Goal: Information Seeking & Learning: Check status

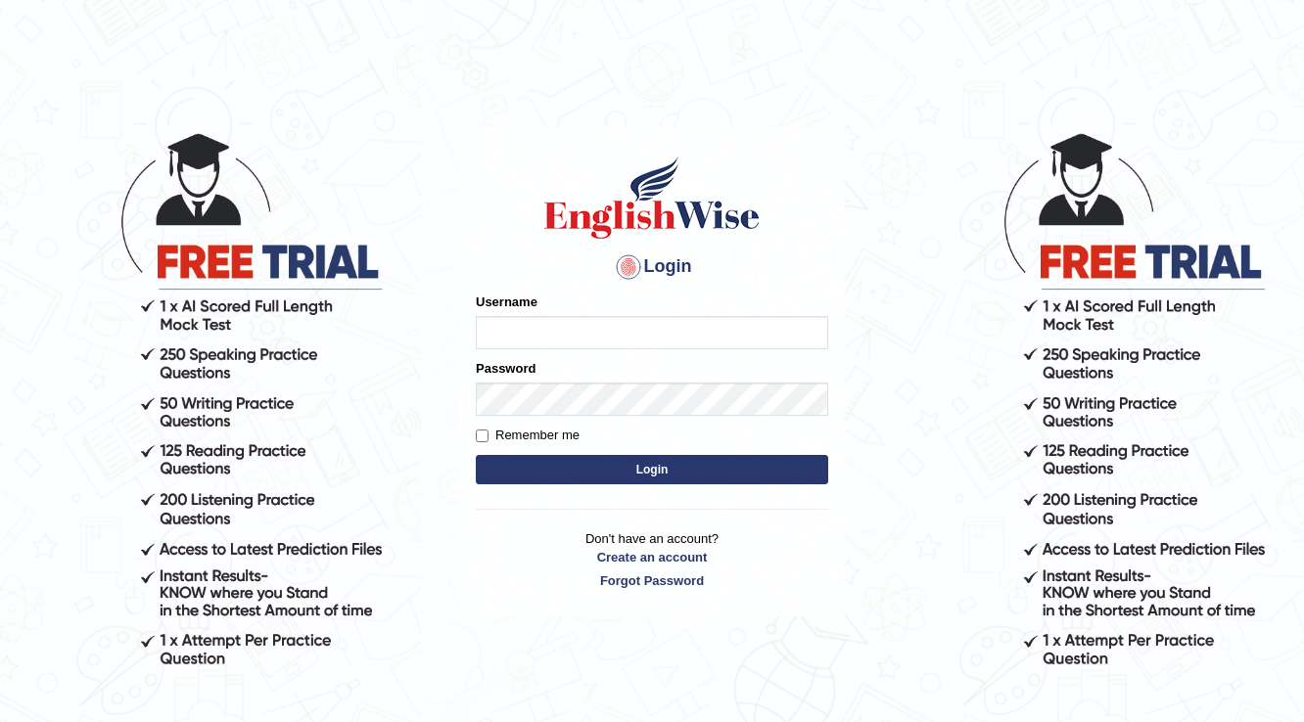
click at [568, 341] on input "Username" at bounding box center [652, 332] width 352 height 33
click at [476, 455] on button "Login" at bounding box center [652, 469] width 352 height 29
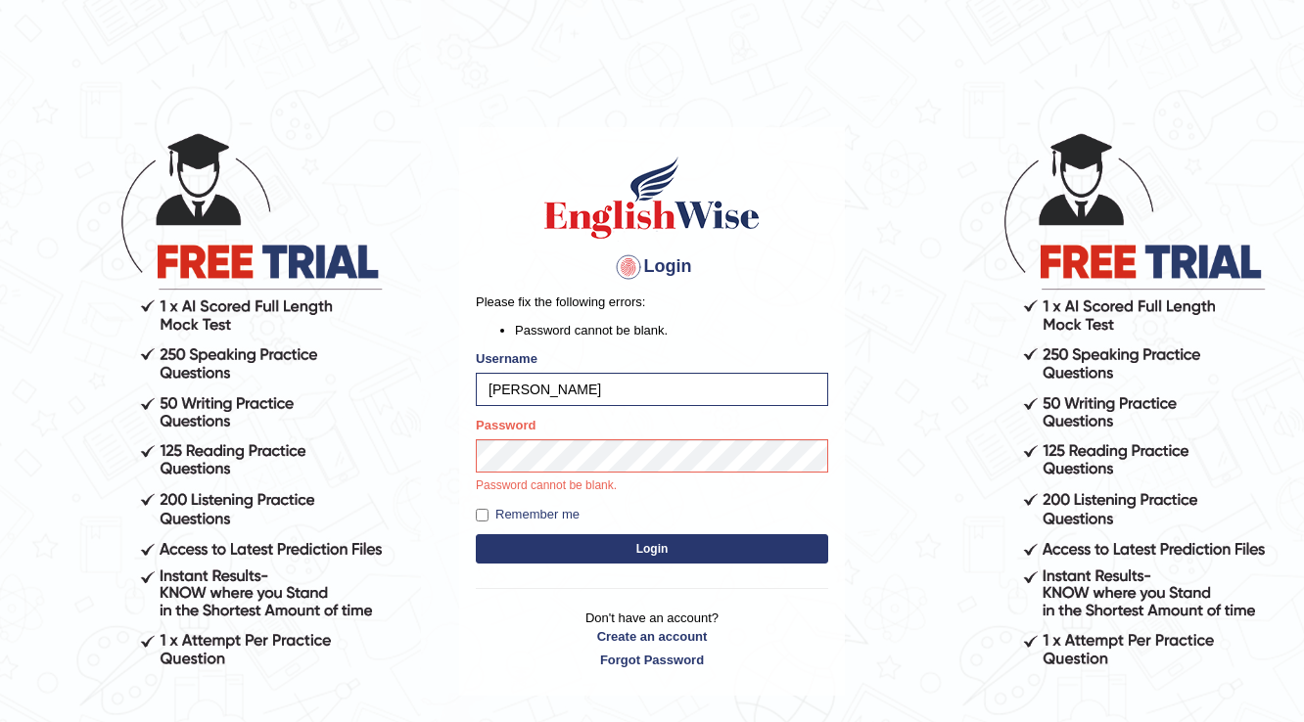
type input "Nigampatel"
click at [476, 534] on button "Login" at bounding box center [652, 548] width 352 height 29
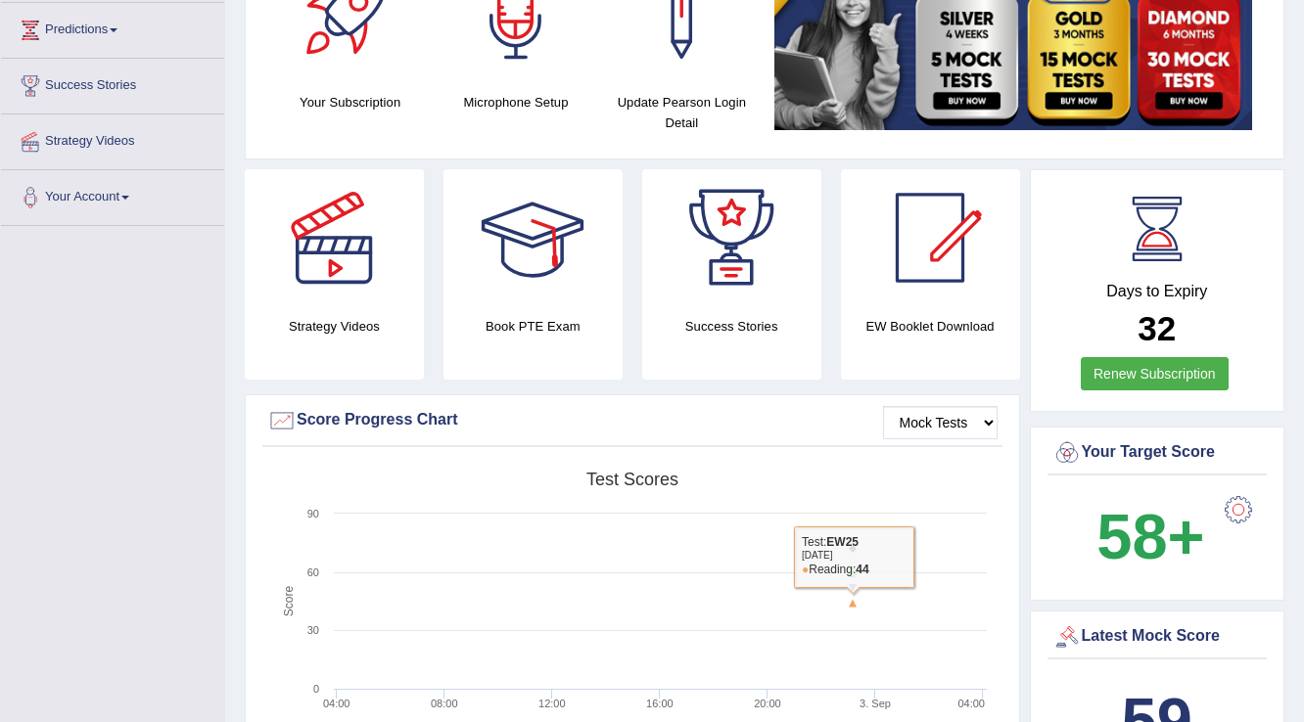
scroll to position [157, 0]
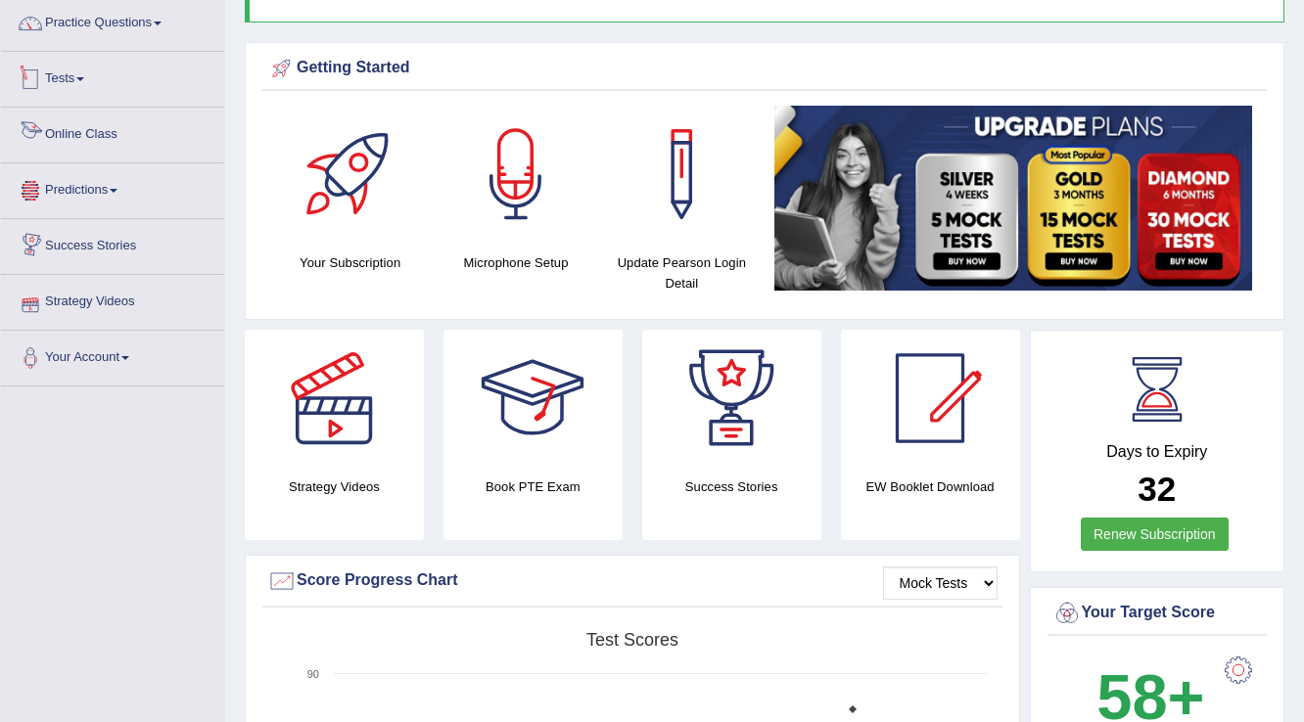
click at [58, 72] on link "Tests" at bounding box center [112, 76] width 223 height 49
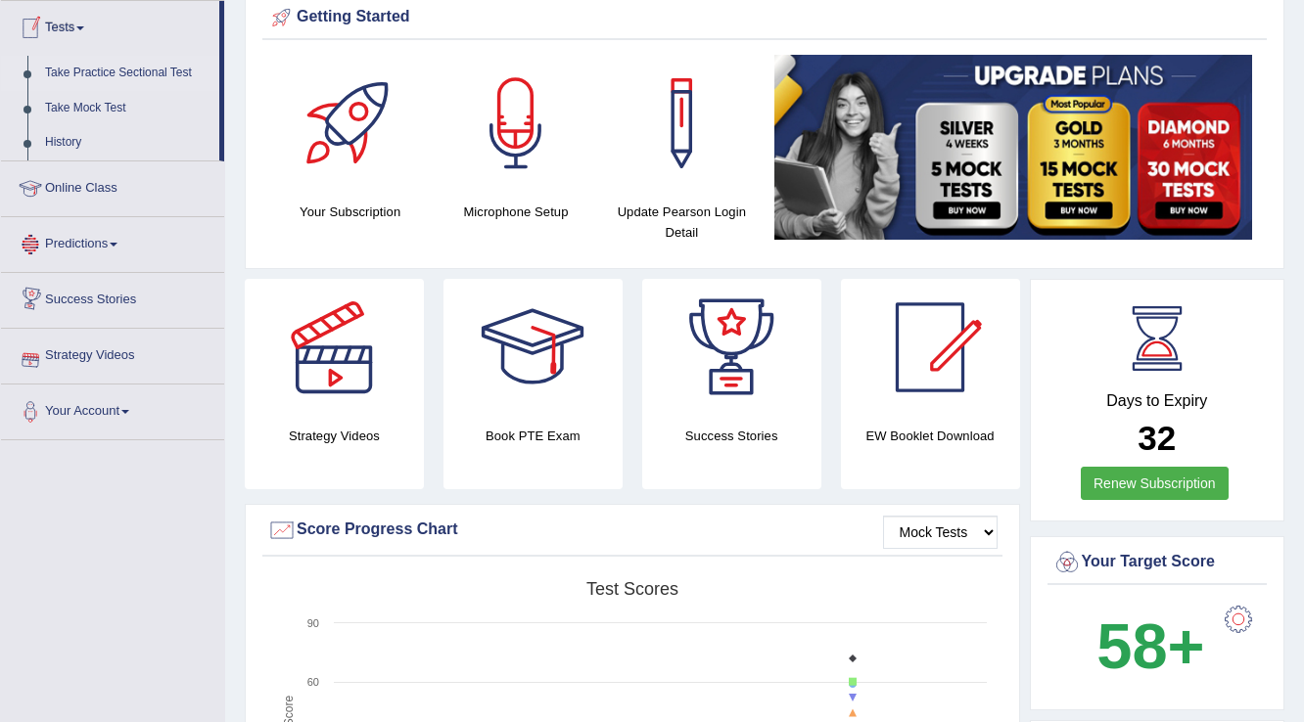
scroll to position [235, 0]
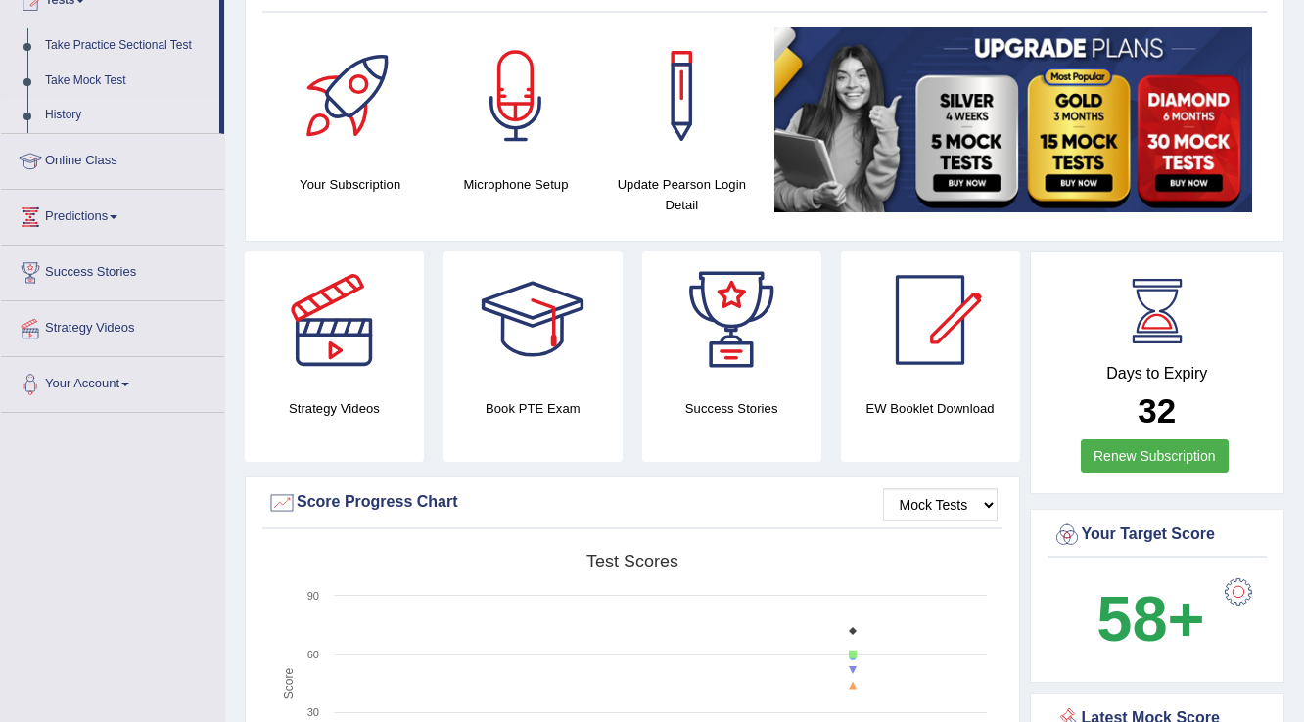
click at [70, 119] on link "History" at bounding box center [127, 115] width 183 height 35
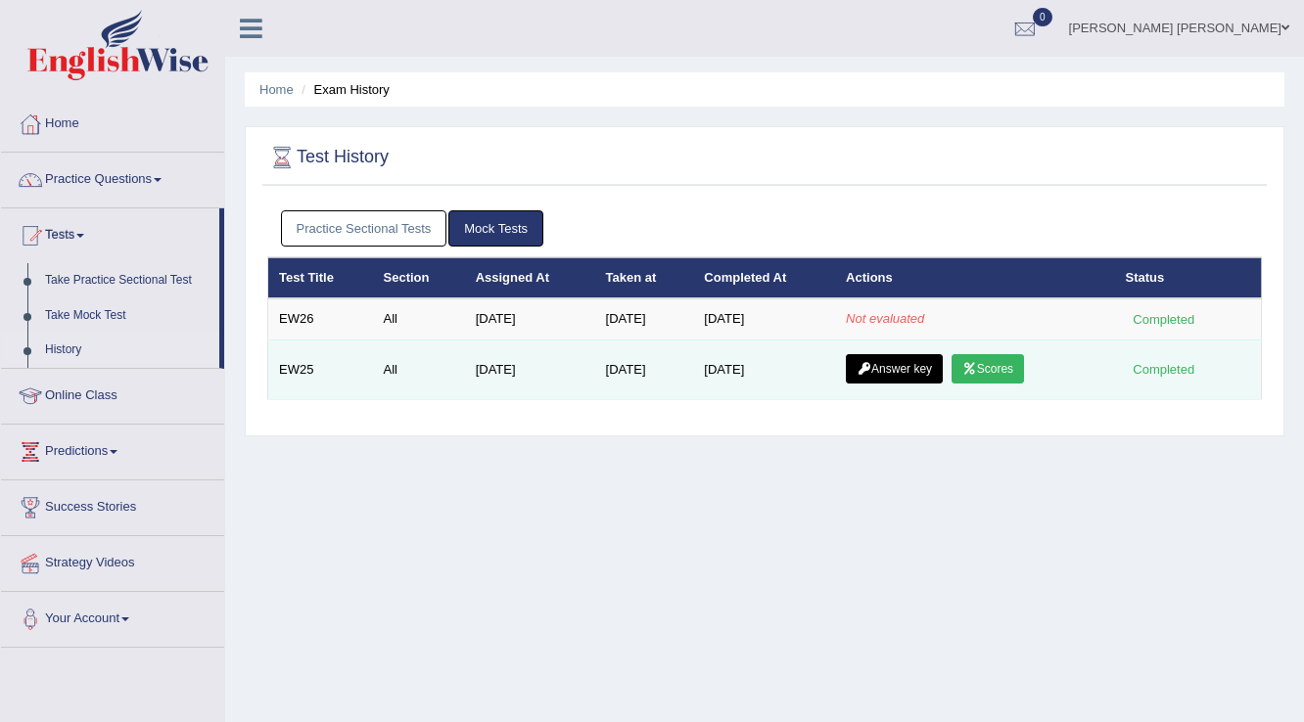
click at [889, 358] on link "Answer key" at bounding box center [894, 368] width 97 height 29
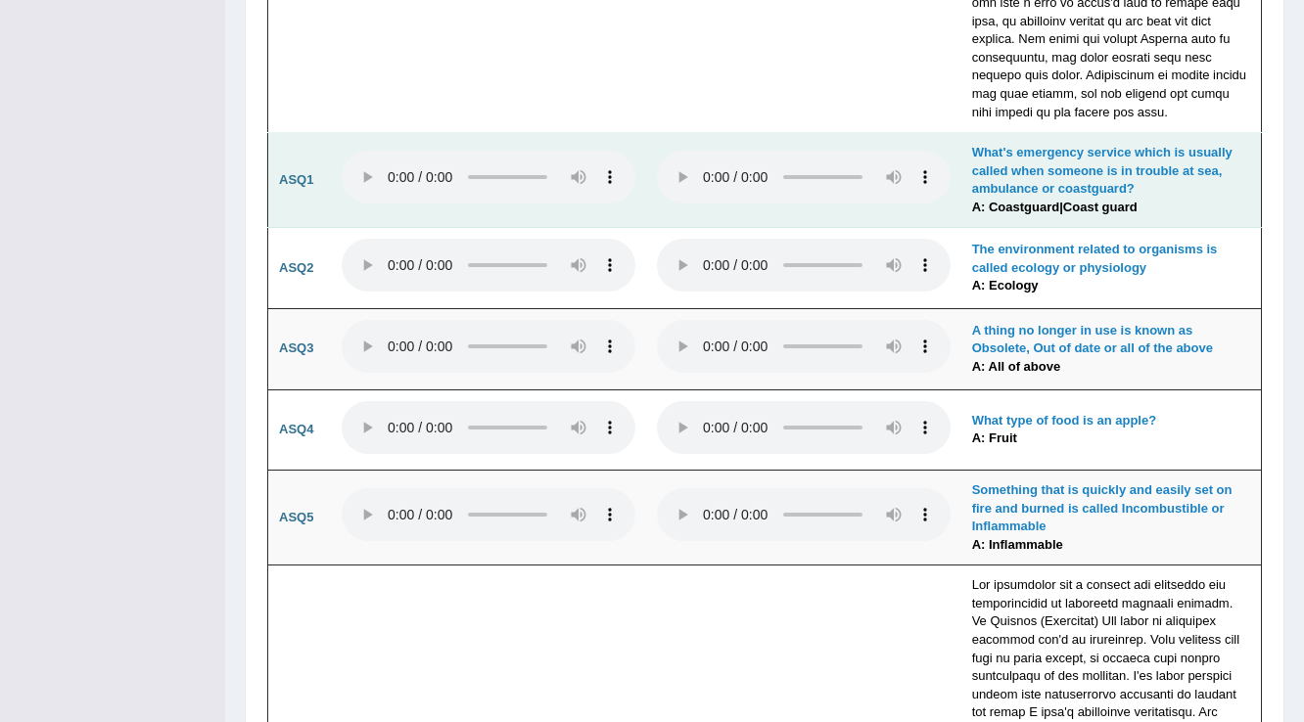
scroll to position [4934, 0]
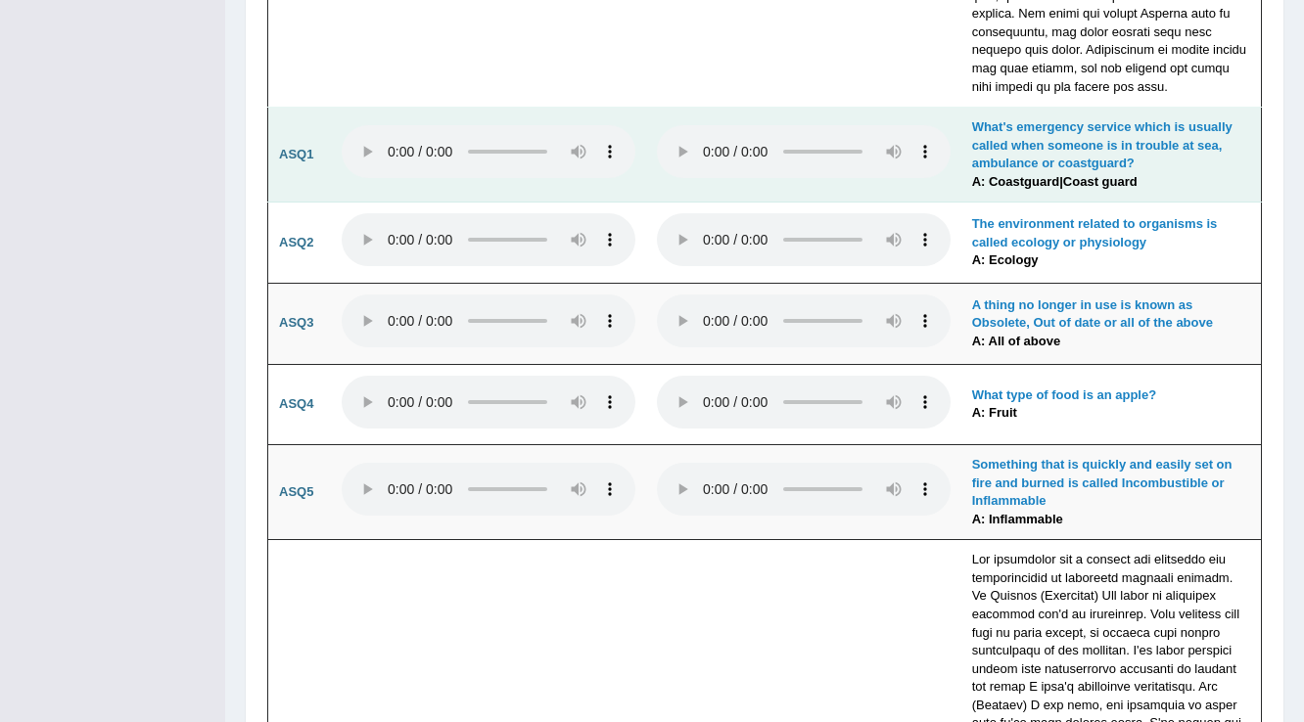
click at [653, 156] on td at bounding box center [803, 155] width 315 height 95
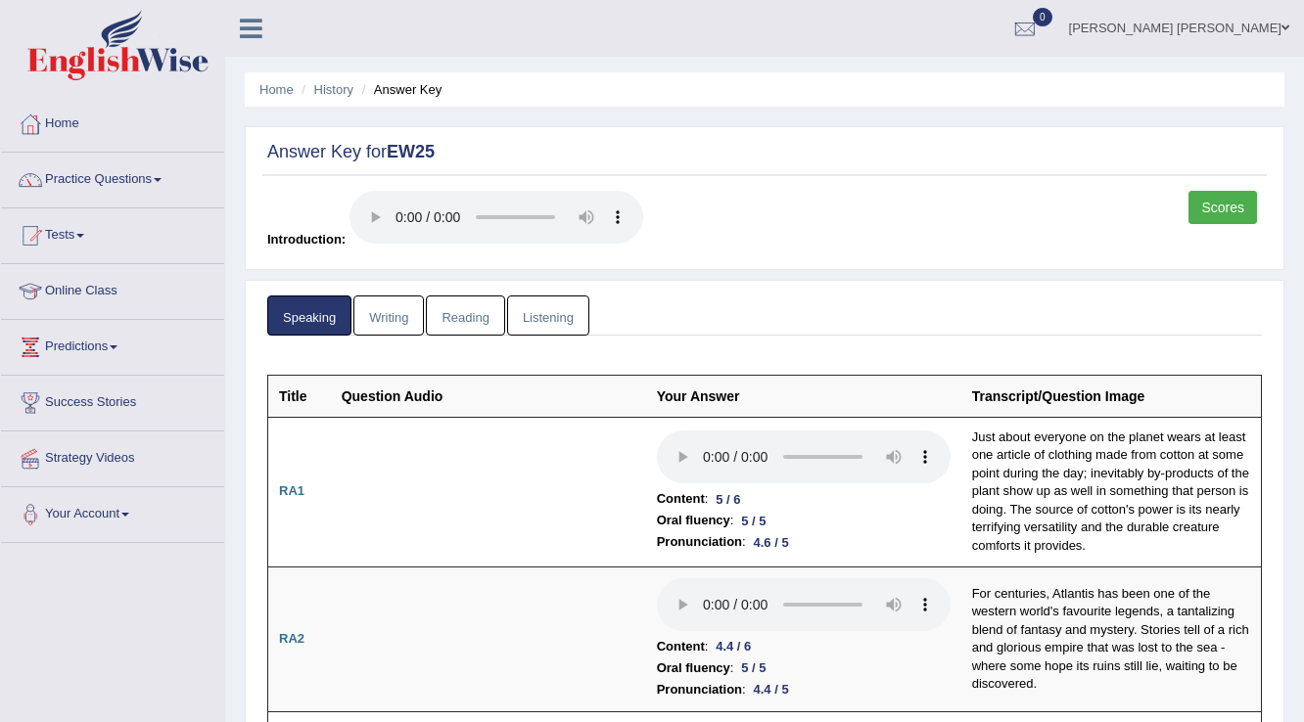
scroll to position [0, 0]
click at [1249, 201] on link "Scores" at bounding box center [1222, 207] width 69 height 33
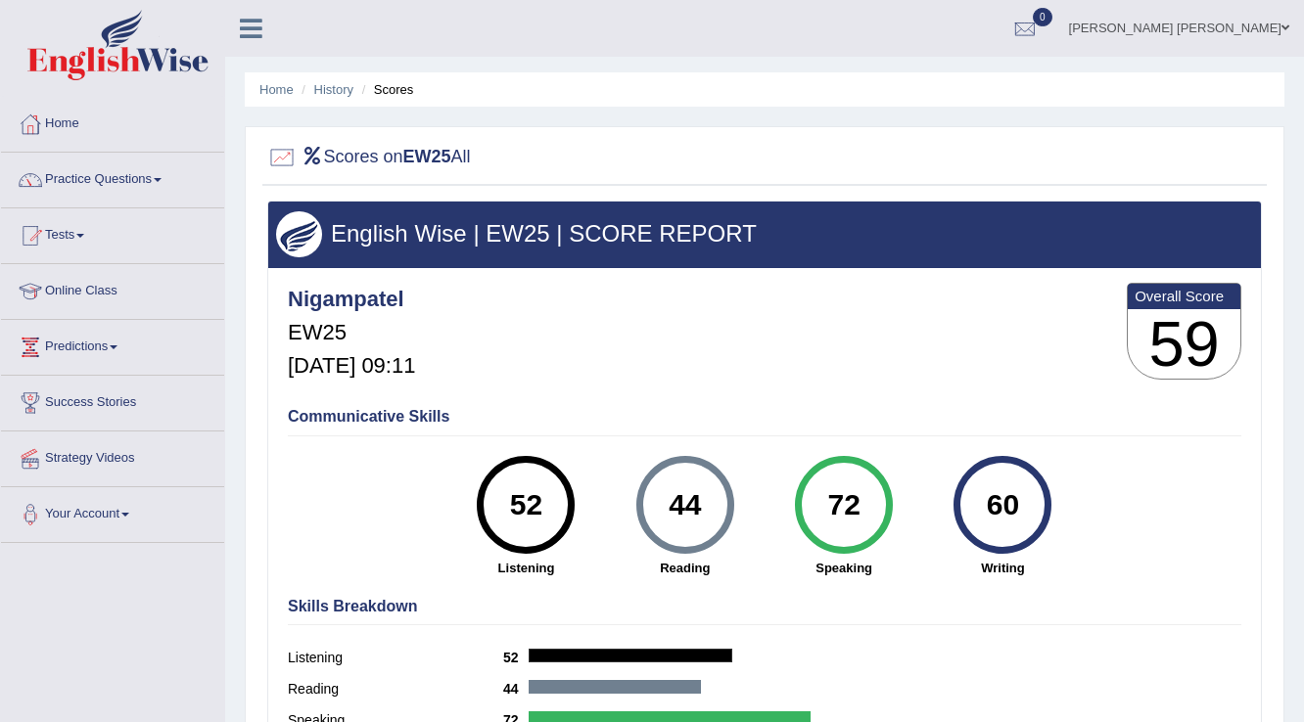
scroll to position [78, 0]
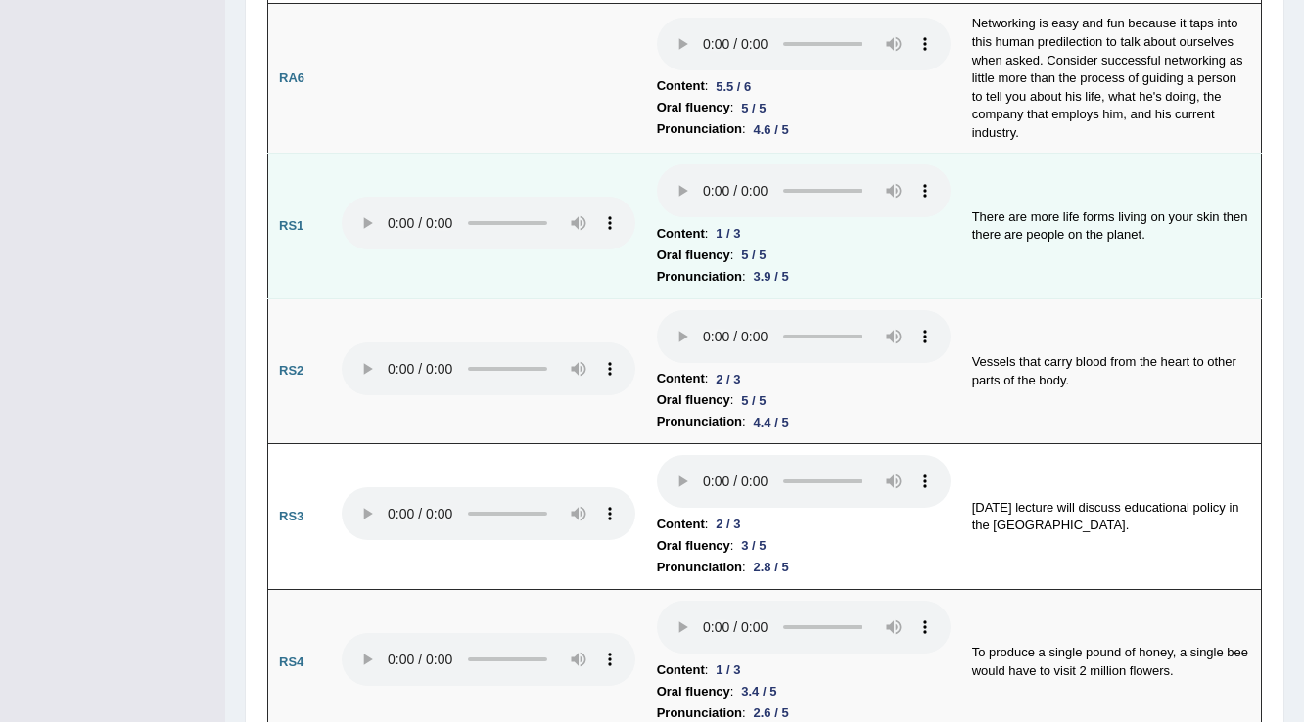
scroll to position [1331, 0]
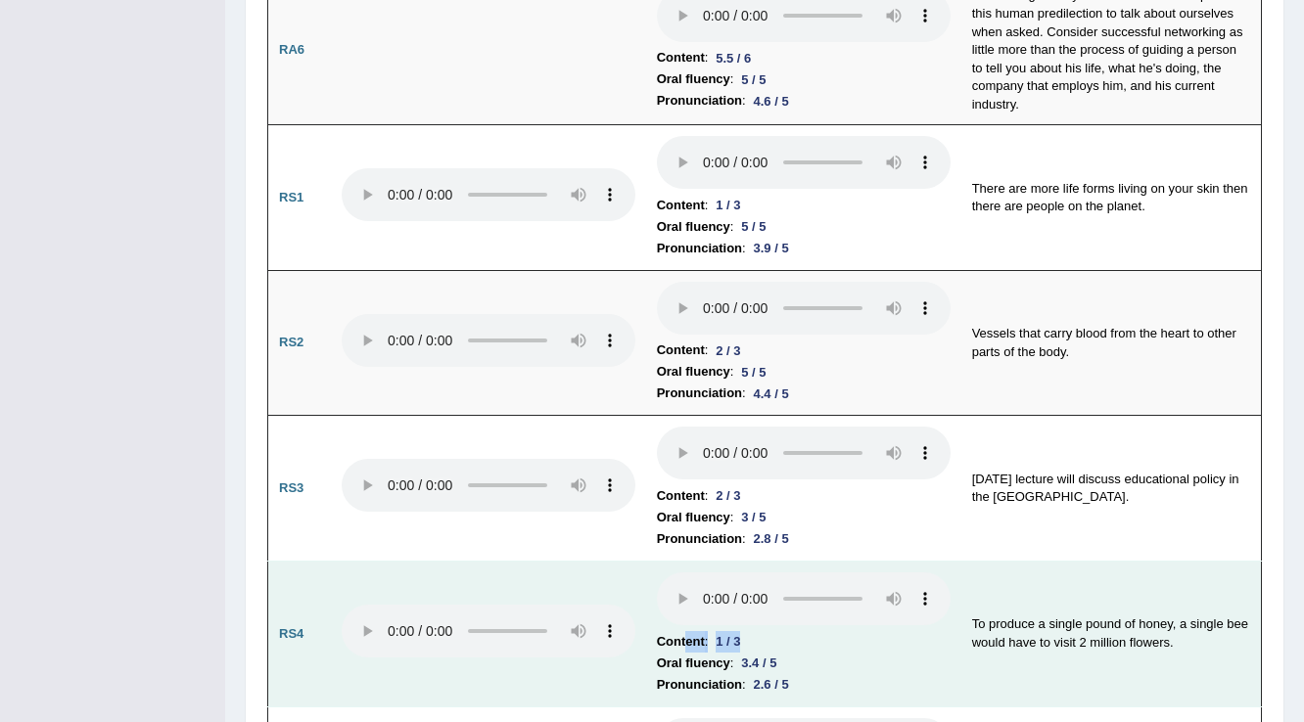
drag, startPoint x: 746, startPoint y: 595, endPoint x: 685, endPoint y: 596, distance: 60.7
click at [685, 631] on li "Content : 1 / 3" at bounding box center [804, 642] width 294 height 22
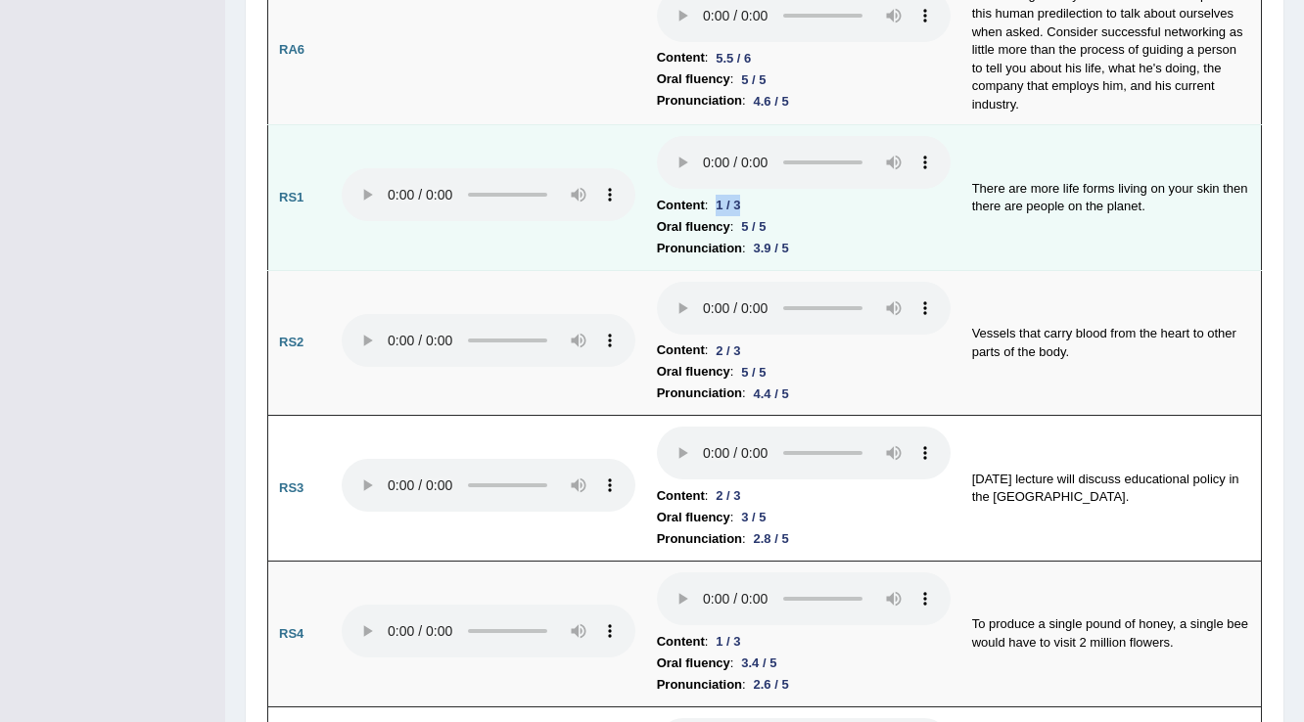
drag, startPoint x: 761, startPoint y: 162, endPoint x: 645, endPoint y: 175, distance: 116.3
click at [646, 175] on td "Content : 1 / 3 Oral fluency : 5 / 5 Pronunciation : 3.9 / 5" at bounding box center [803, 198] width 315 height 146
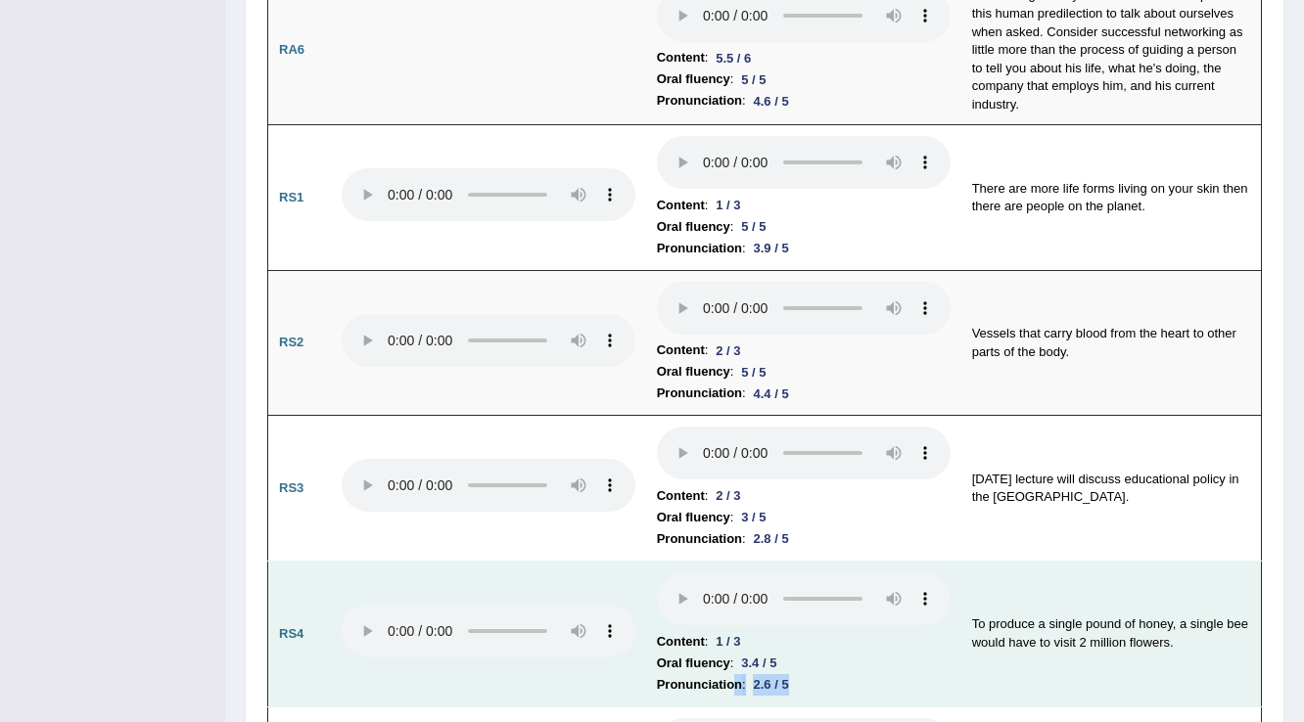
drag, startPoint x: 797, startPoint y: 645, endPoint x: 733, endPoint y: 650, distance: 63.8
click at [733, 674] on li "Pronunciation : 2.6 / 5" at bounding box center [804, 685] width 294 height 22
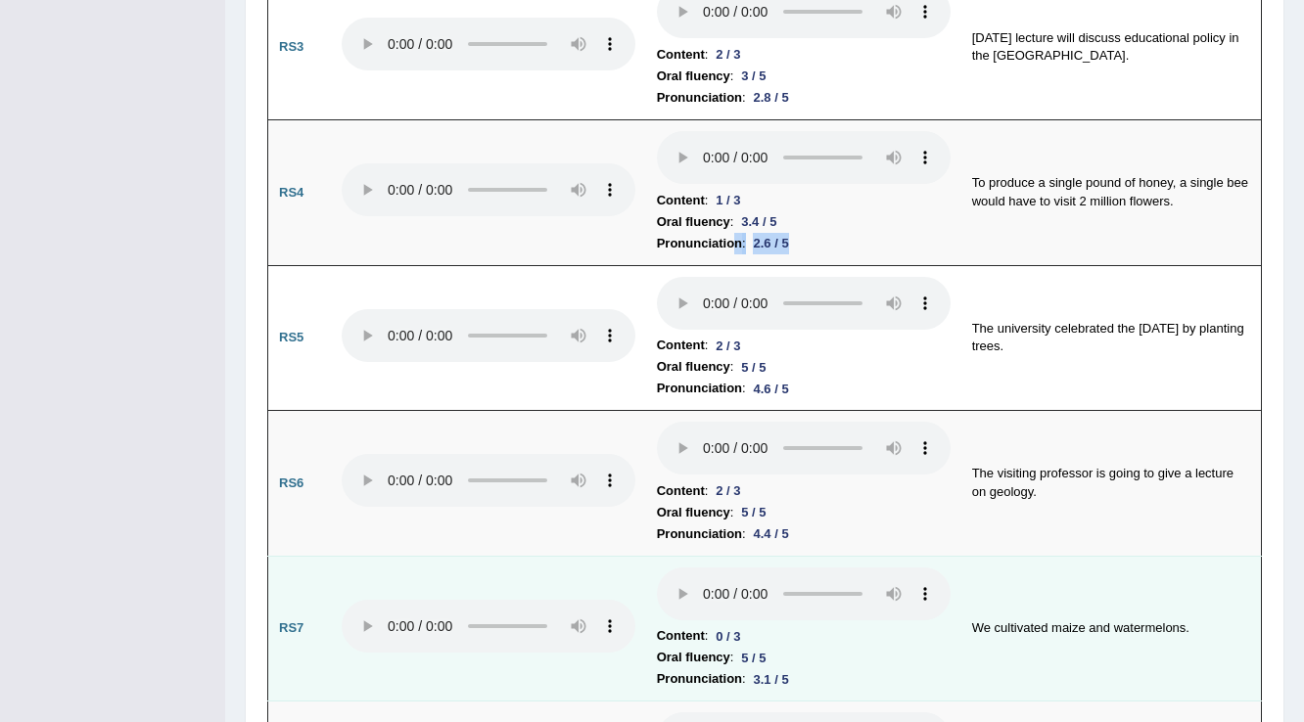
scroll to position [1801, 0]
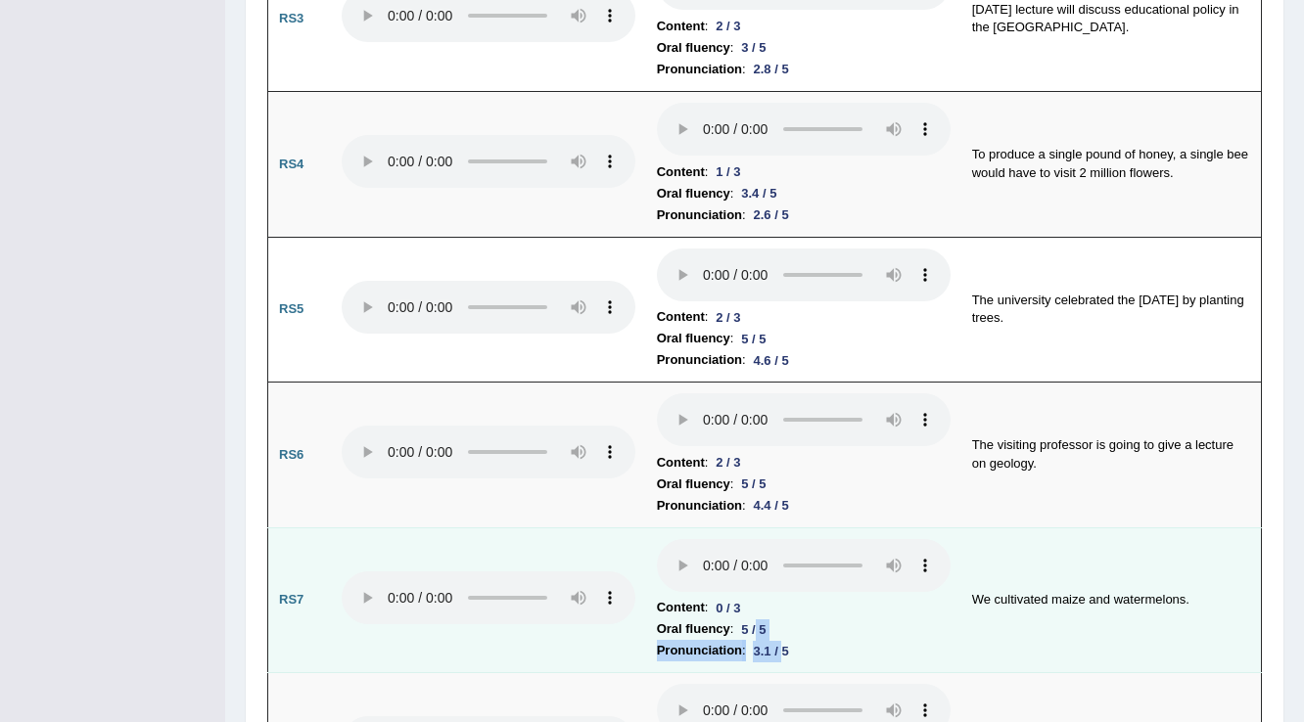
drag, startPoint x: 778, startPoint y: 606, endPoint x: 787, endPoint y: 612, distance: 10.6
click at [787, 612] on td "Content : 0 / 3 Oral fluency : 5 / 5 Pronunciation : 3.1 / 5" at bounding box center [803, 601] width 315 height 146
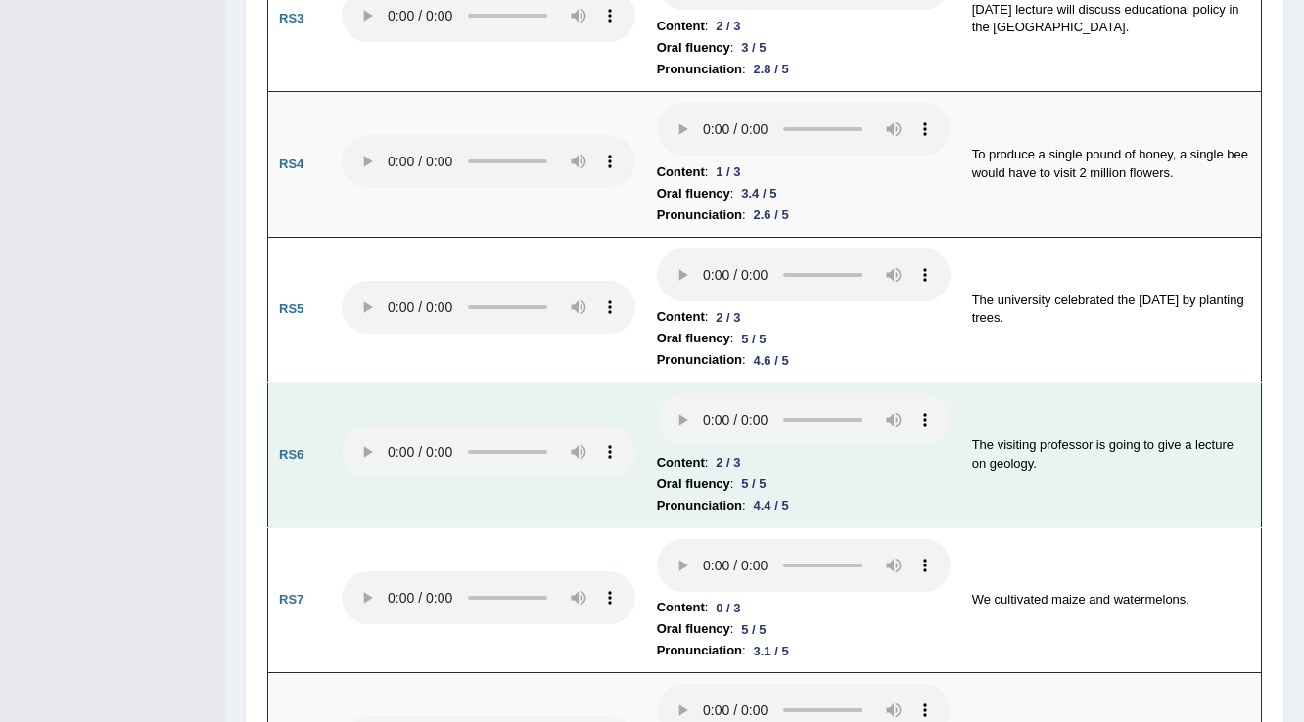
click at [769, 474] on div "5 / 5" at bounding box center [753, 484] width 40 height 21
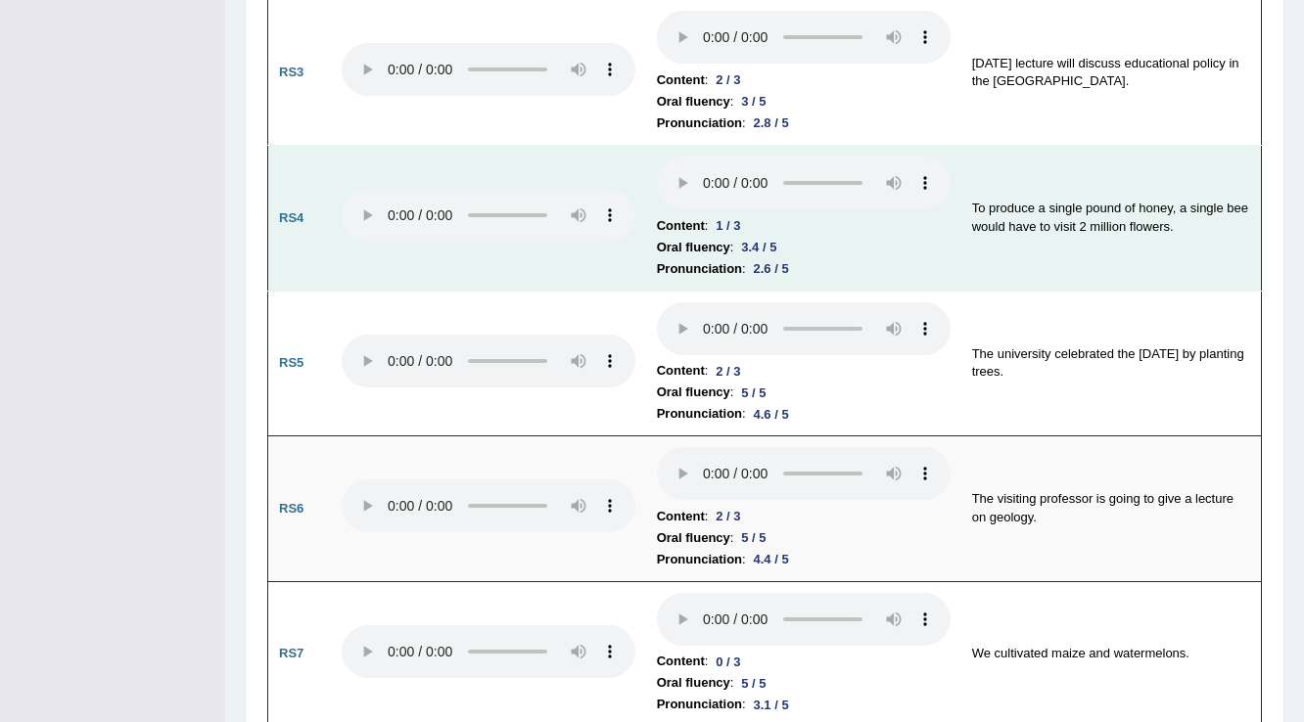
scroll to position [1723, 0]
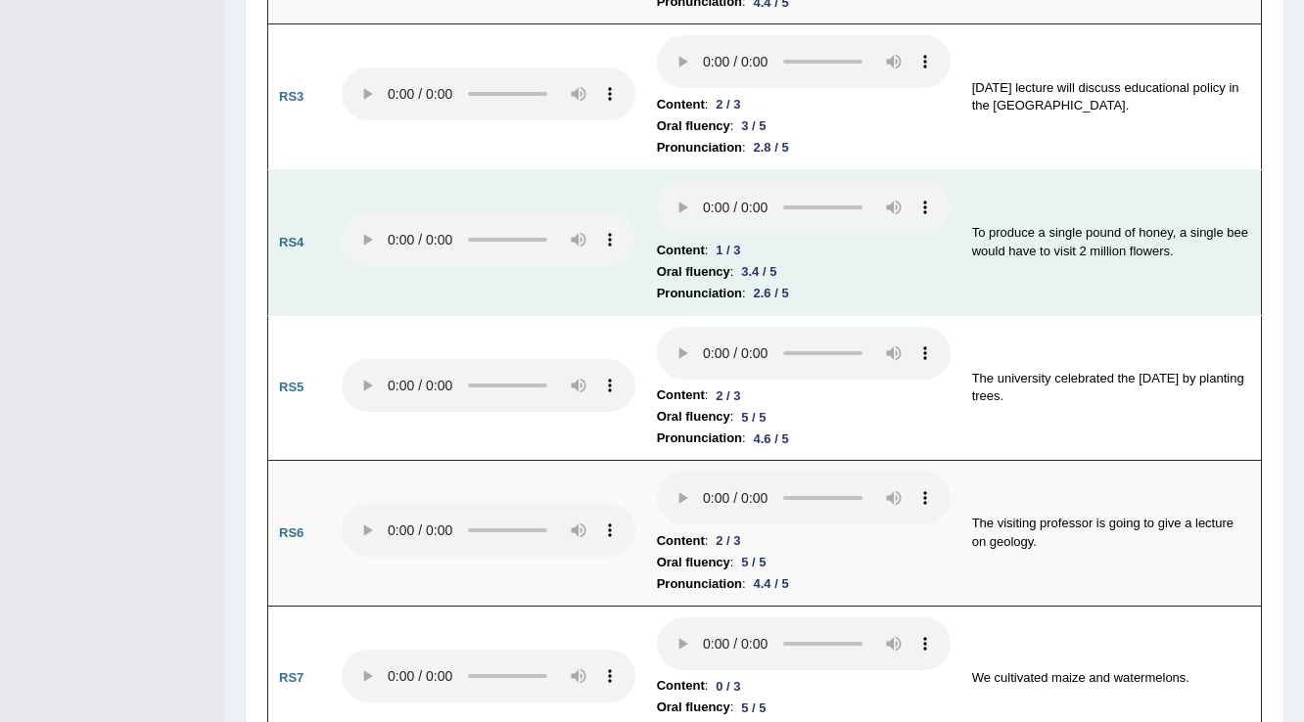
drag, startPoint x: 734, startPoint y: 212, endPoint x: 716, endPoint y: 208, distance: 19.2
click at [716, 240] on div "1 / 3" at bounding box center [728, 250] width 40 height 21
drag, startPoint x: 787, startPoint y: 243, endPoint x: 752, endPoint y: 250, distance: 35.9
click at [752, 283] on div "2.6 / 5" at bounding box center [771, 293] width 51 height 21
click at [782, 261] on div "3.4 / 5" at bounding box center [758, 271] width 51 height 21
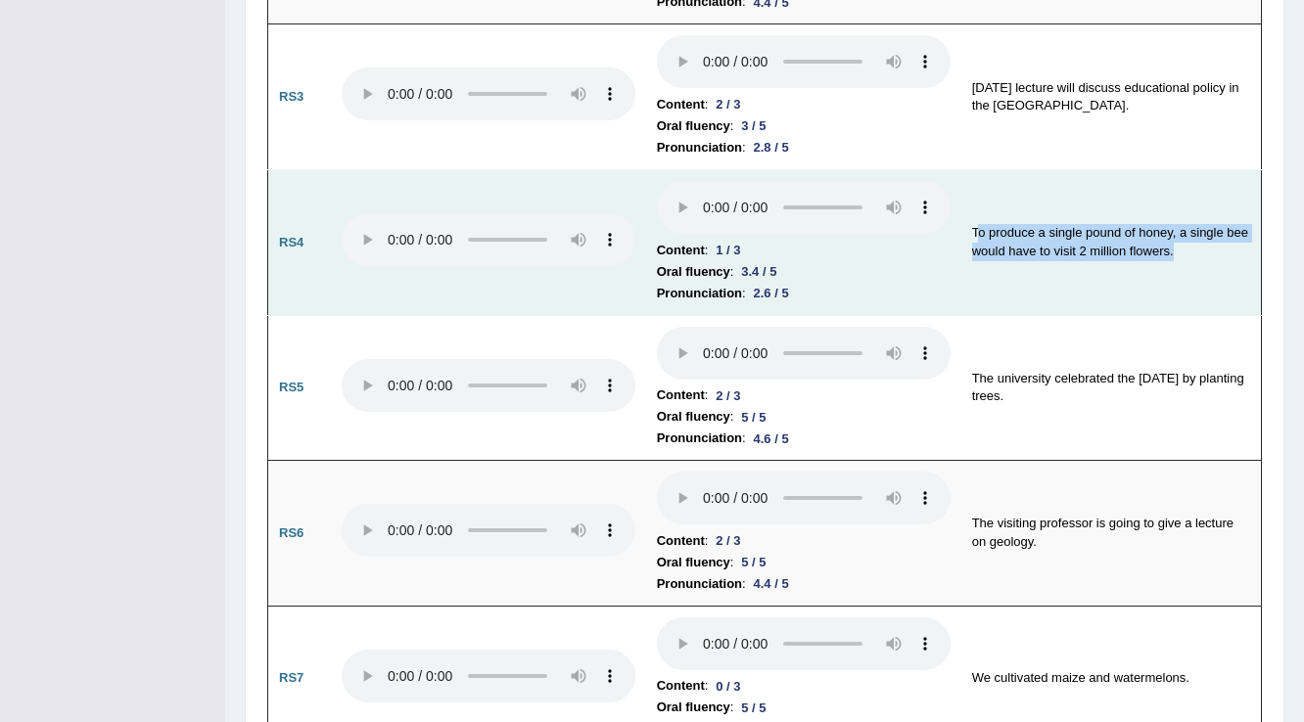
drag, startPoint x: 977, startPoint y: 192, endPoint x: 1196, endPoint y: 217, distance: 220.7
click at [1196, 217] on td "To produce a single pound of honey, a single bee would have to visit 2 million …" at bounding box center [1111, 243] width 301 height 146
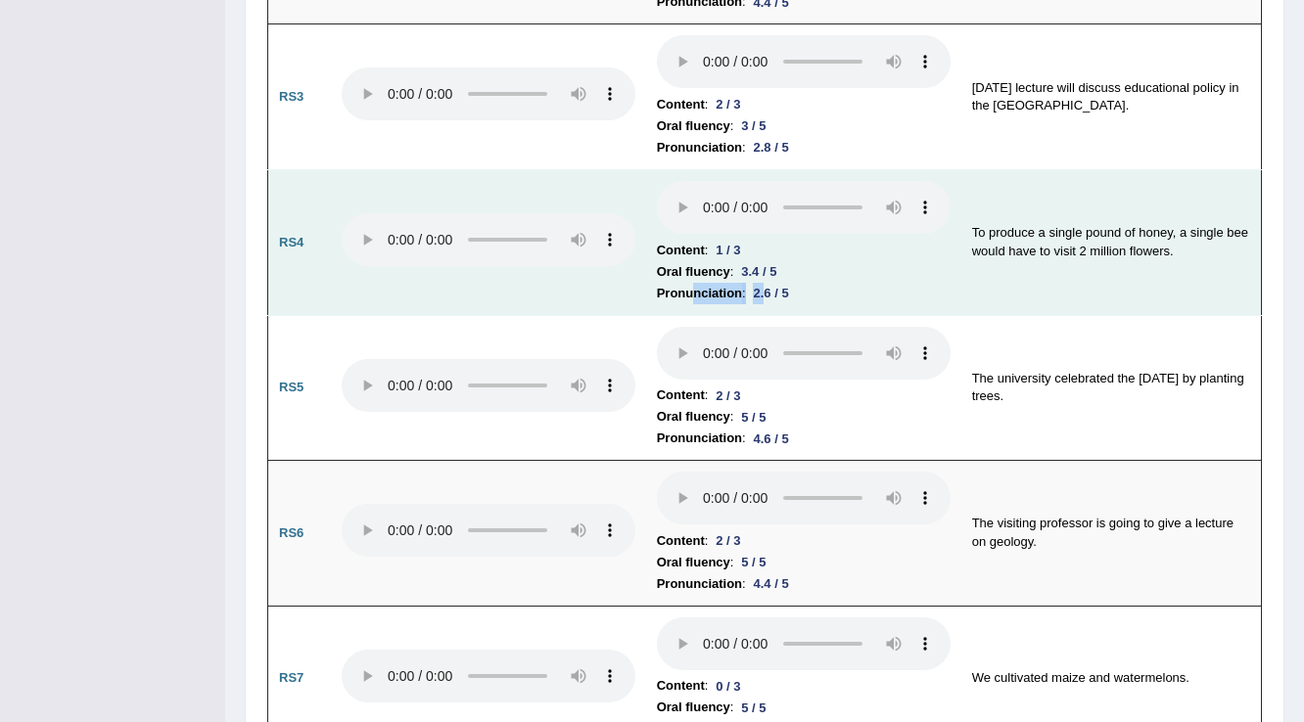
drag, startPoint x: 696, startPoint y: 251, endPoint x: 766, endPoint y: 251, distance: 70.5
click at [766, 283] on li "Pronunciation : 2.6 / 5" at bounding box center [804, 294] width 294 height 22
click at [768, 283] on div "2.6 / 5" at bounding box center [771, 293] width 51 height 21
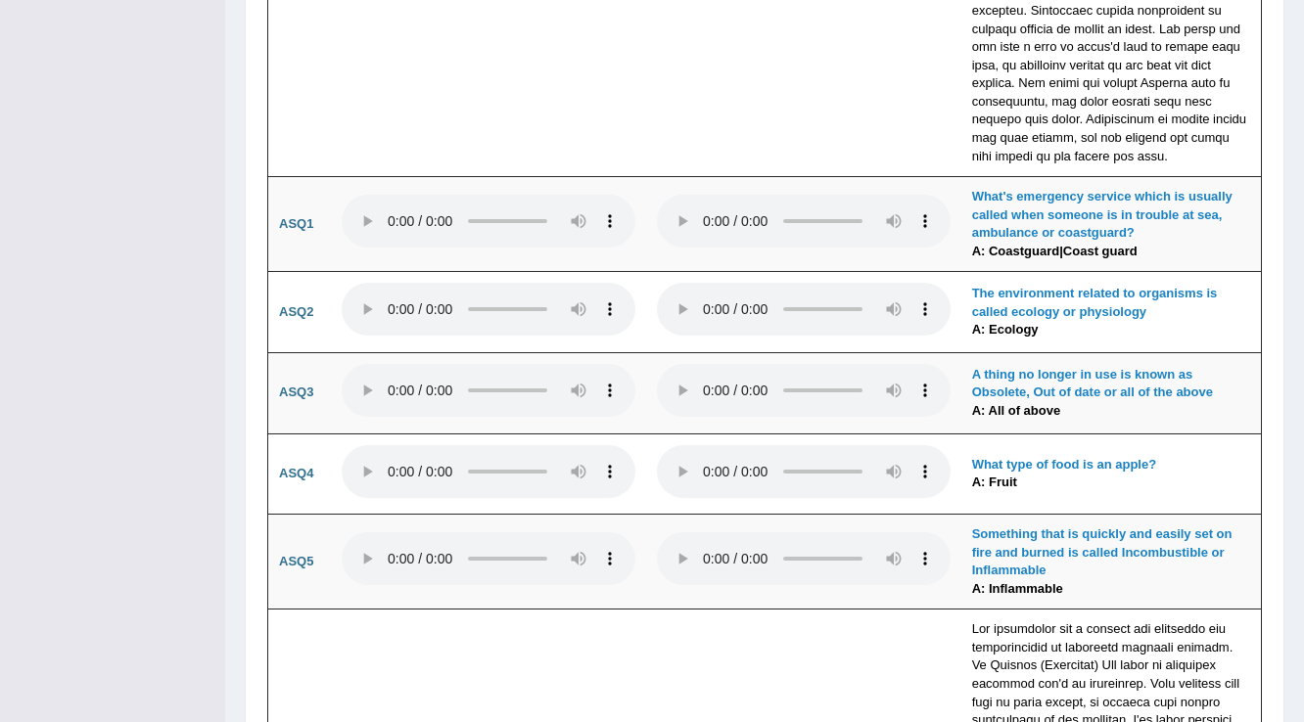
scroll to position [0, 0]
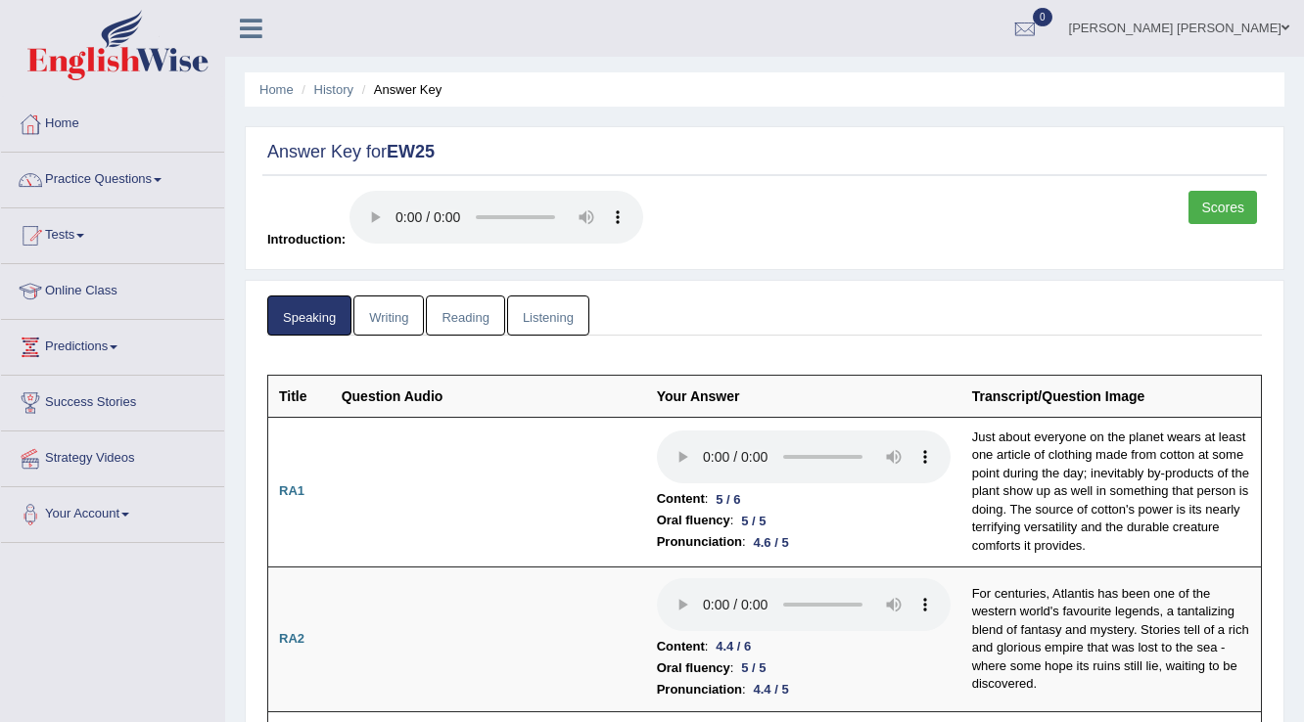
click at [378, 322] on link "Writing" at bounding box center [388, 316] width 70 height 40
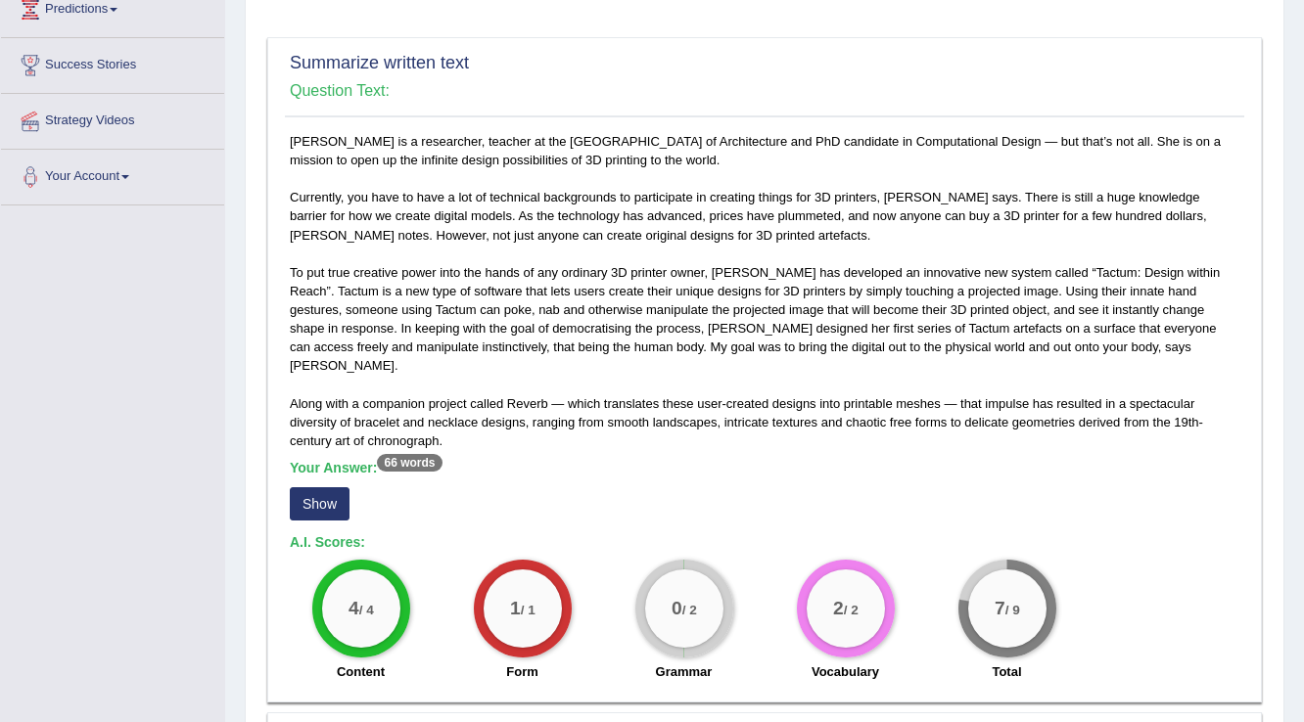
scroll to position [392, 0]
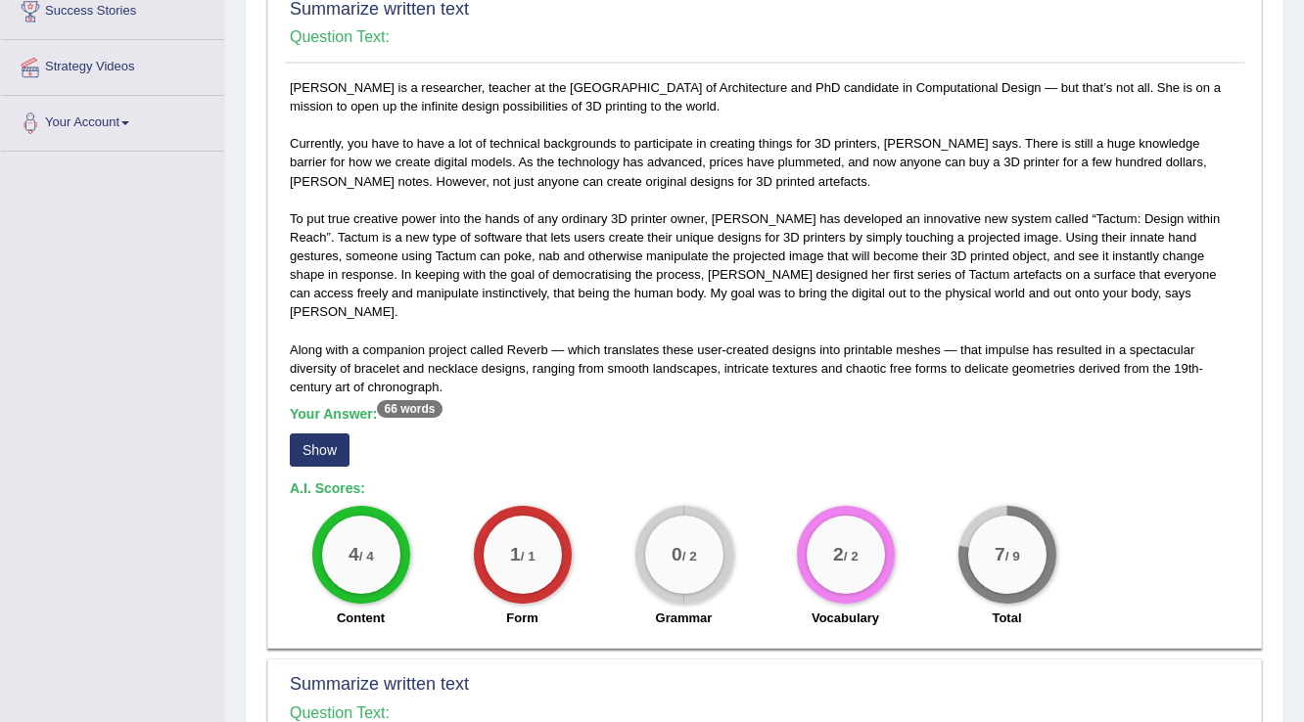
click at [317, 434] on button "Show" at bounding box center [320, 450] width 60 height 33
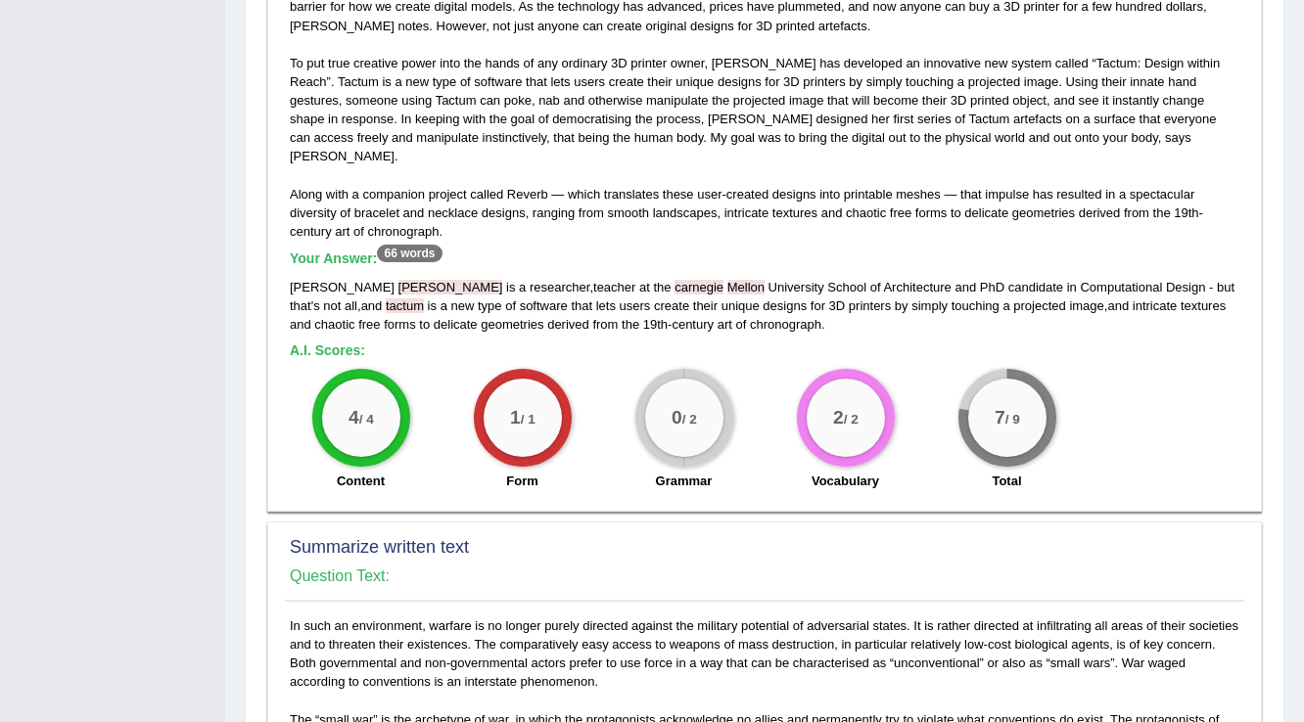
scroll to position [548, 0]
drag, startPoint x: 595, startPoint y: 264, endPoint x: 572, endPoint y: 267, distance: 23.7
click at [674, 279] on span "carnegie" at bounding box center [698, 286] width 49 height 15
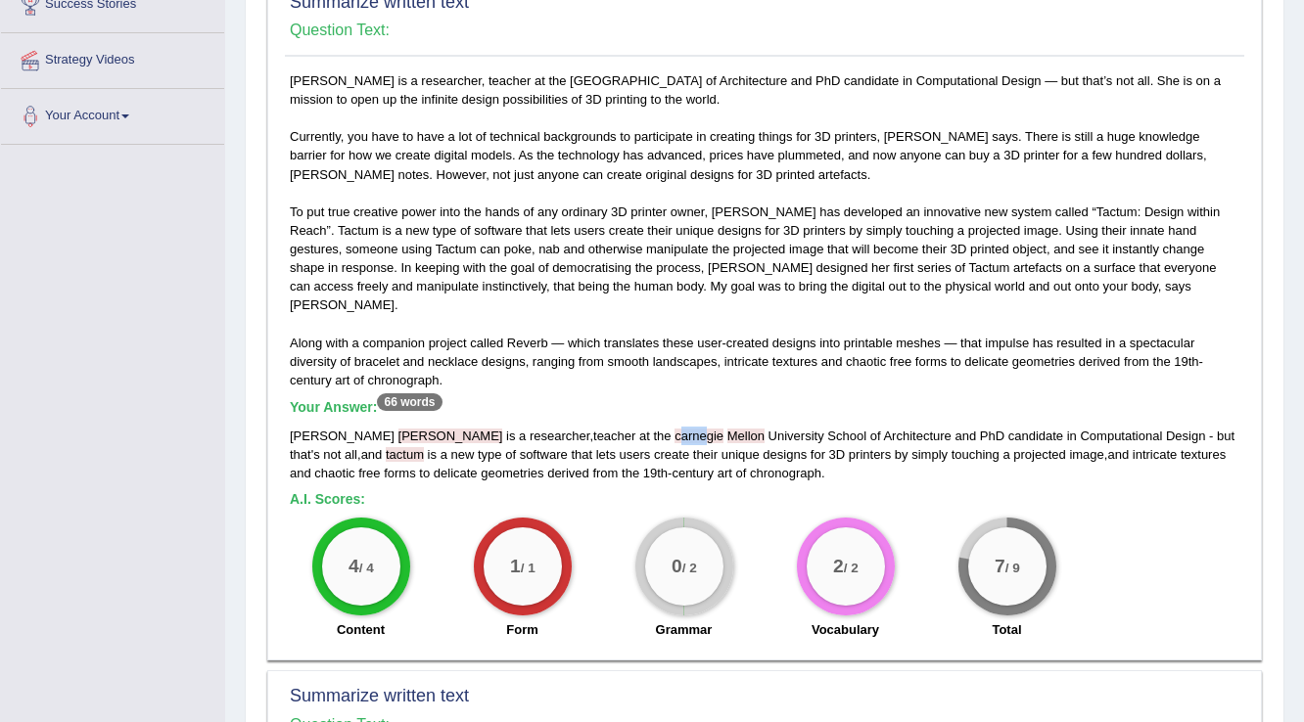
scroll to position [392, 0]
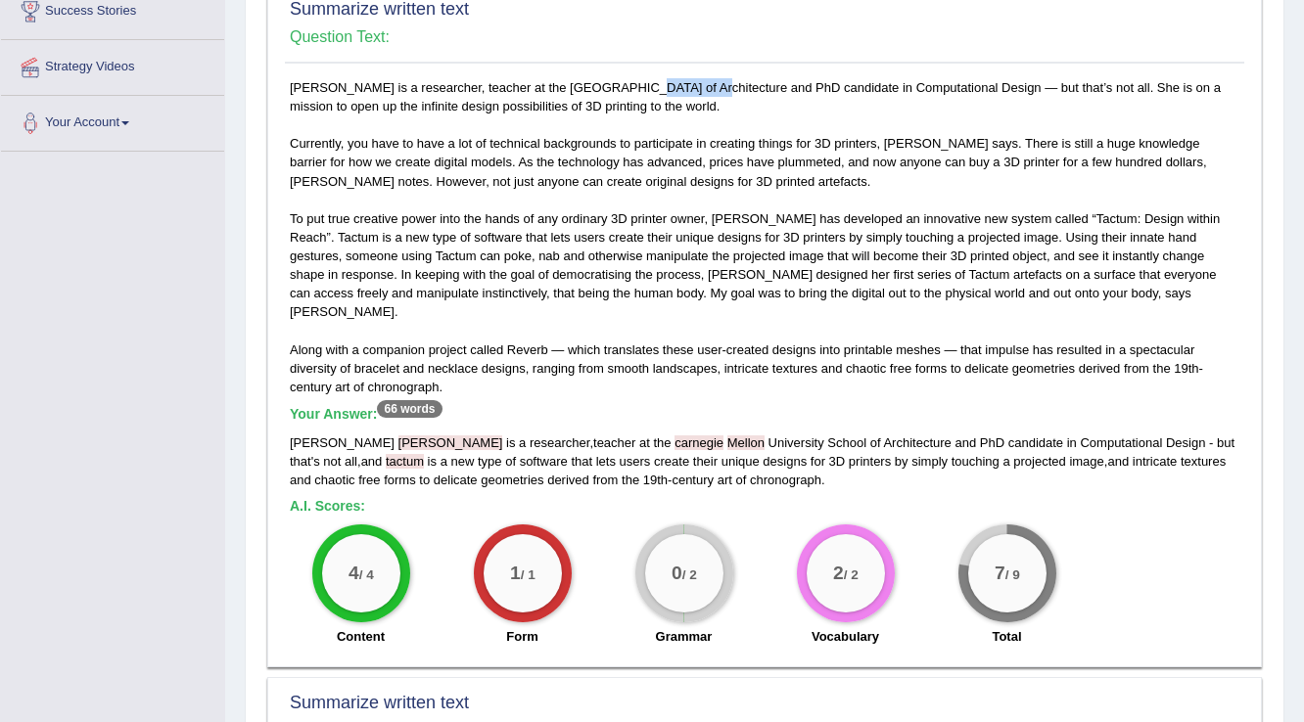
drag, startPoint x: 560, startPoint y: 84, endPoint x: 627, endPoint y: 84, distance: 67.5
click at [627, 84] on div "[PERSON_NAME] is a researcher, teacher at the [GEOGRAPHIC_DATA] of Architecture…" at bounding box center [764, 367] width 959 height 579
click at [579, 411] on div "Your Answer: 66 words [PERSON_NAME] is a researcher , teacher at the [GEOGRAPHI…" at bounding box center [765, 447] width 950 height 83
click at [398, 436] on span "[PERSON_NAME]" at bounding box center [450, 443] width 105 height 15
drag, startPoint x: 329, startPoint y: 442, endPoint x: 304, endPoint y: 446, distance: 24.8
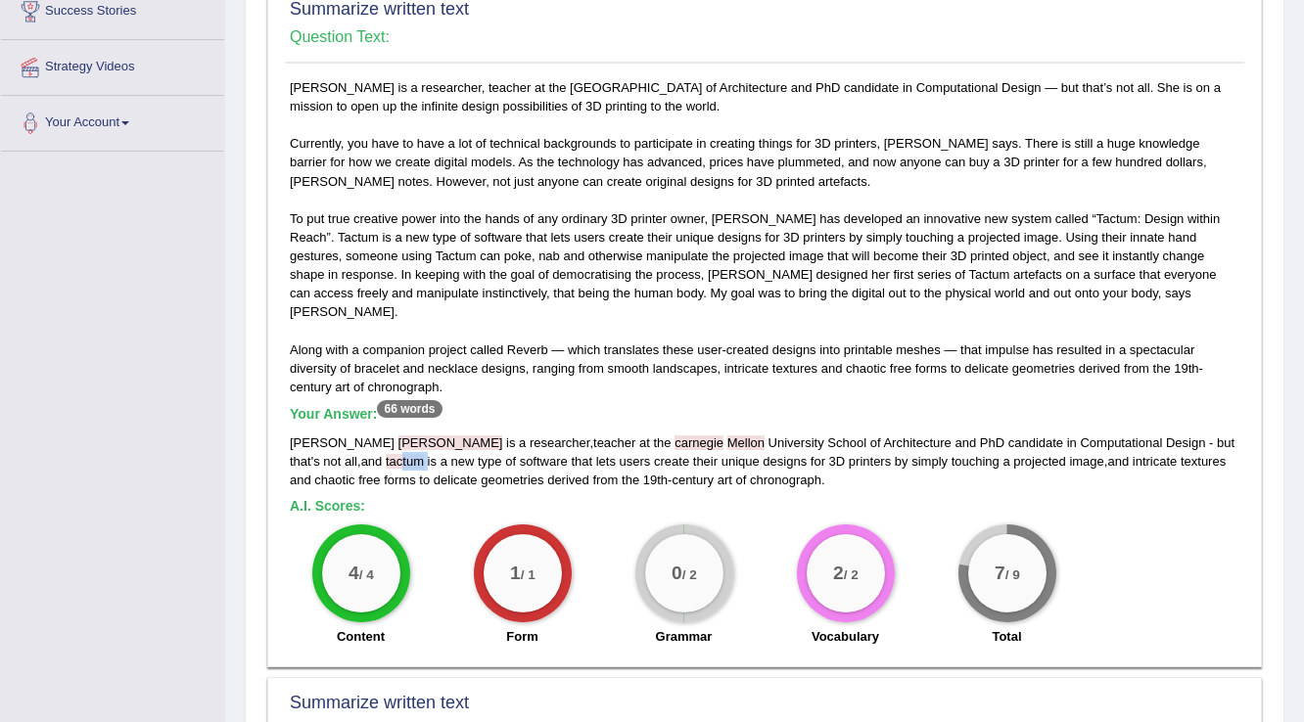
click at [304, 446] on div "[PERSON_NAME] is a researcher , teacher at the [GEOGRAPHIC_DATA] of Architectur…" at bounding box center [765, 462] width 950 height 56
click at [348, 215] on div "[PERSON_NAME] is a researcher, teacher at the [GEOGRAPHIC_DATA] of Architecture…" at bounding box center [764, 367] width 959 height 579
click at [562, 434] on div "[PERSON_NAME] is a researcher , teacher at the [GEOGRAPHIC_DATA] of Architectur…" at bounding box center [765, 462] width 950 height 56
click at [384, 473] on span "forms" at bounding box center [400, 480] width 32 height 15
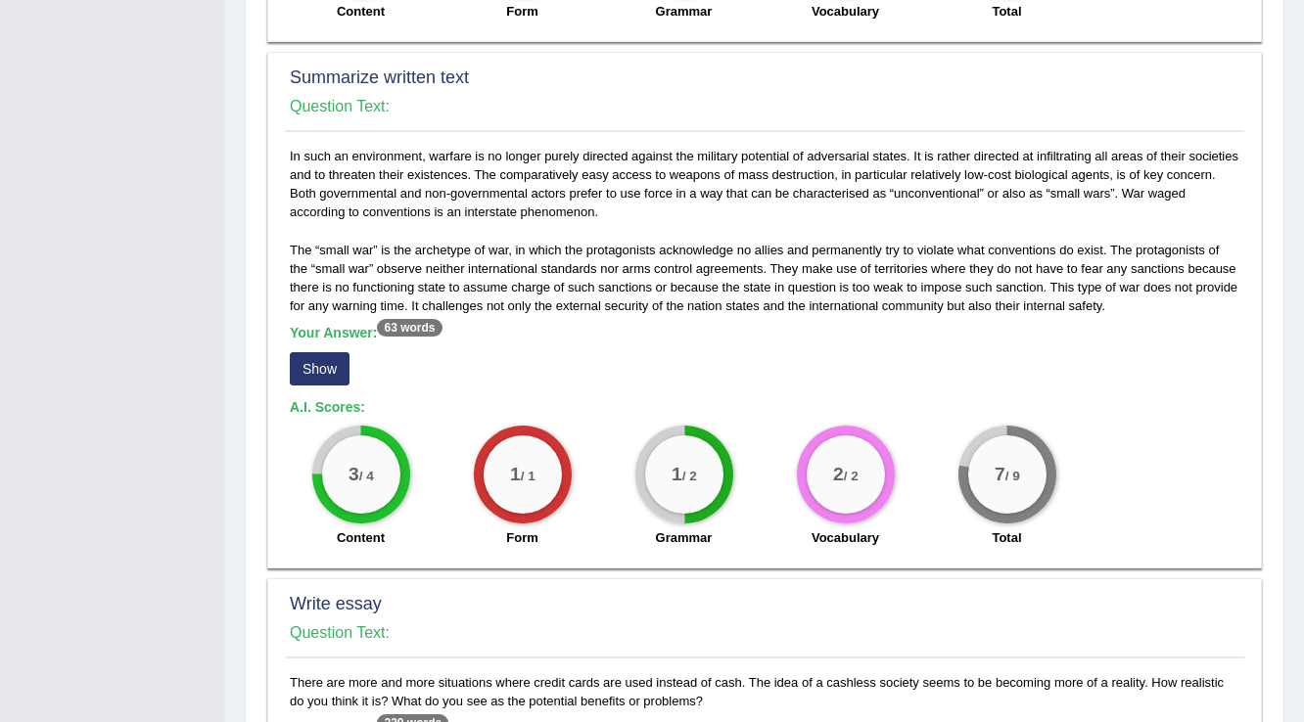
scroll to position [1018, 0]
click at [319, 359] on button "Show" at bounding box center [320, 367] width 60 height 33
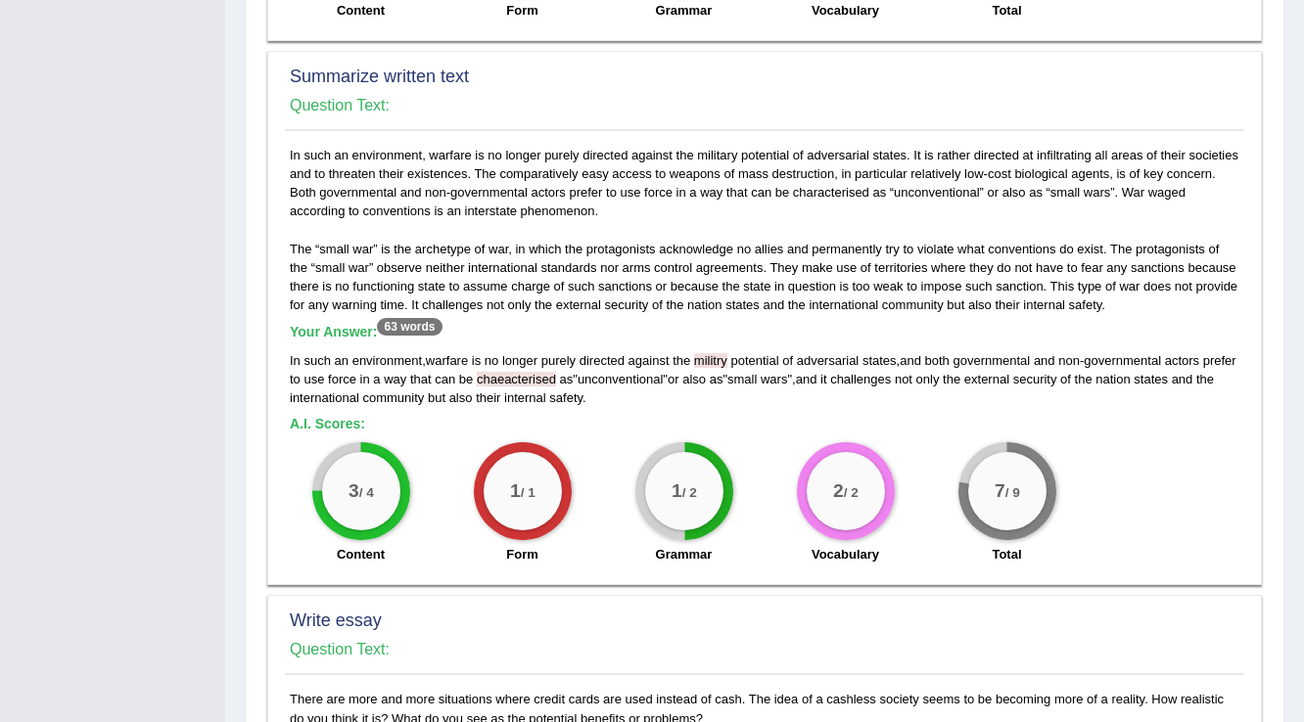
drag, startPoint x: 556, startPoint y: 352, endPoint x: 540, endPoint y: 353, distance: 15.7
click at [540, 372] on span "chaeacterised" at bounding box center [516, 379] width 79 height 15
click at [713, 353] on span "militry" at bounding box center [710, 360] width 33 height 15
click at [643, 458] on div "1 / 2" at bounding box center [684, 491] width 98 height 98
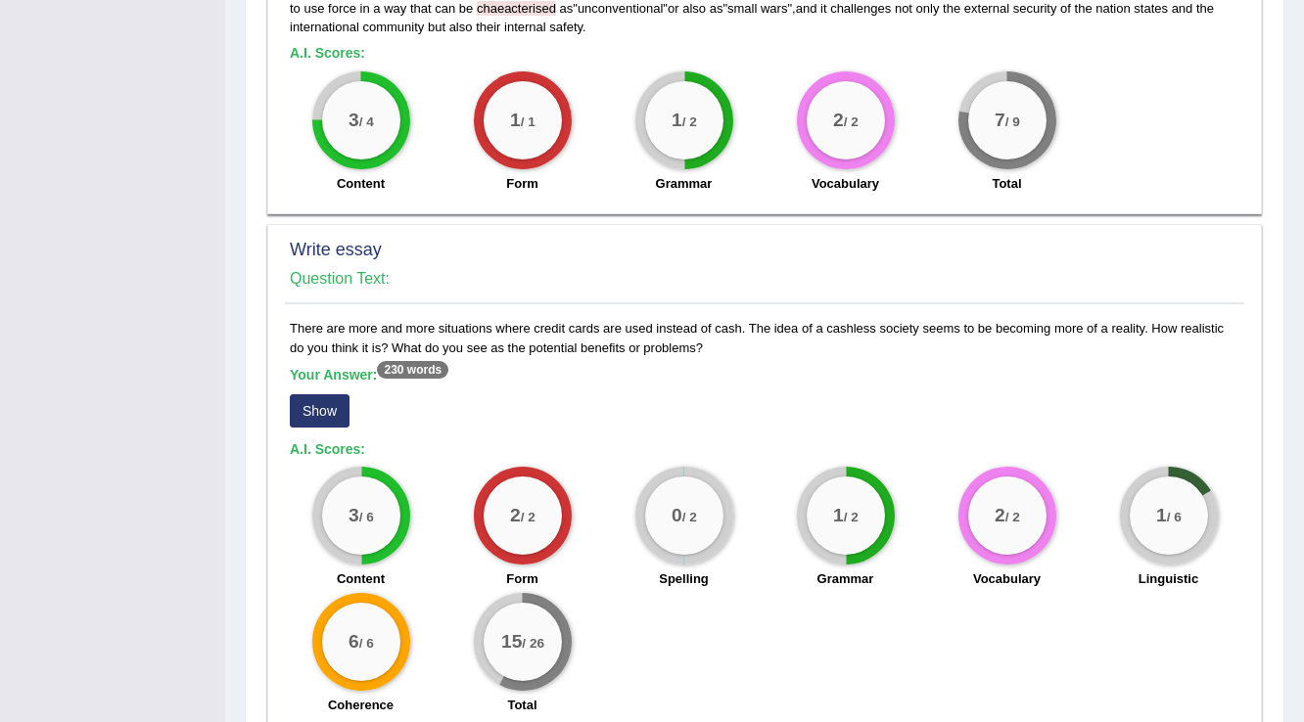
scroll to position [1472, 0]
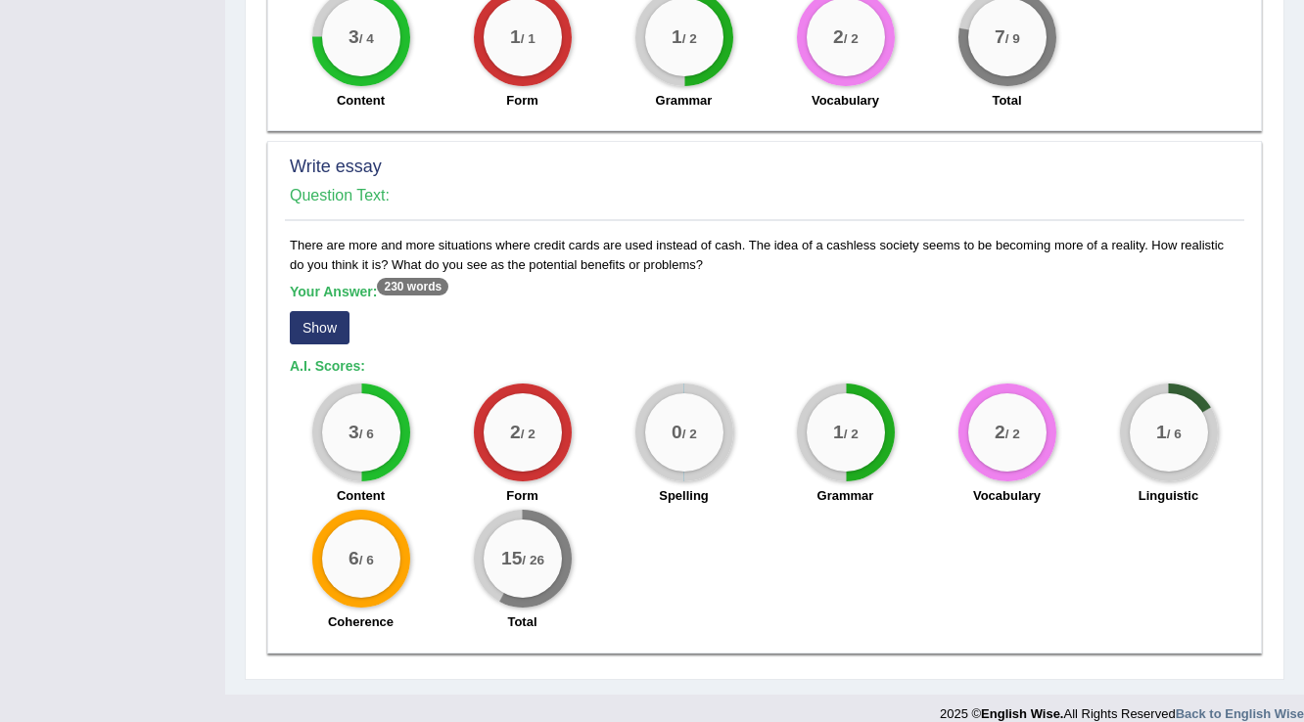
click at [315, 311] on button "Show" at bounding box center [320, 327] width 60 height 33
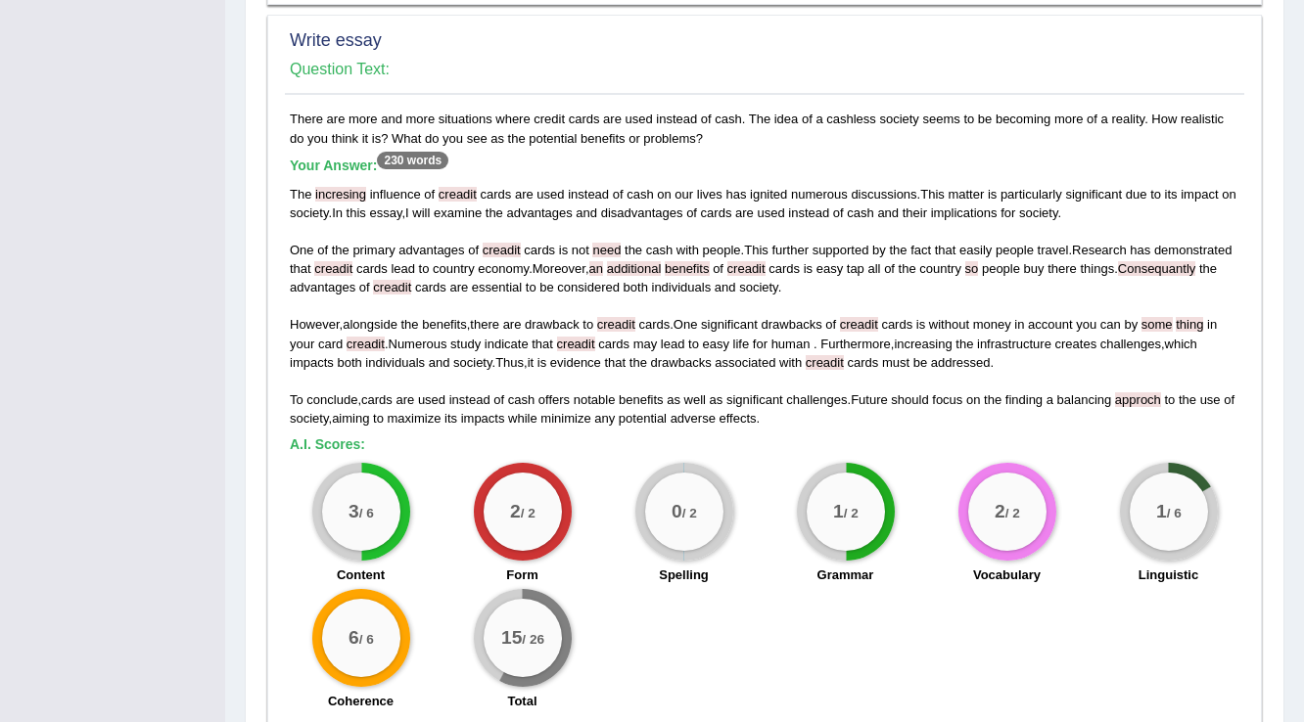
scroll to position [1677, 0]
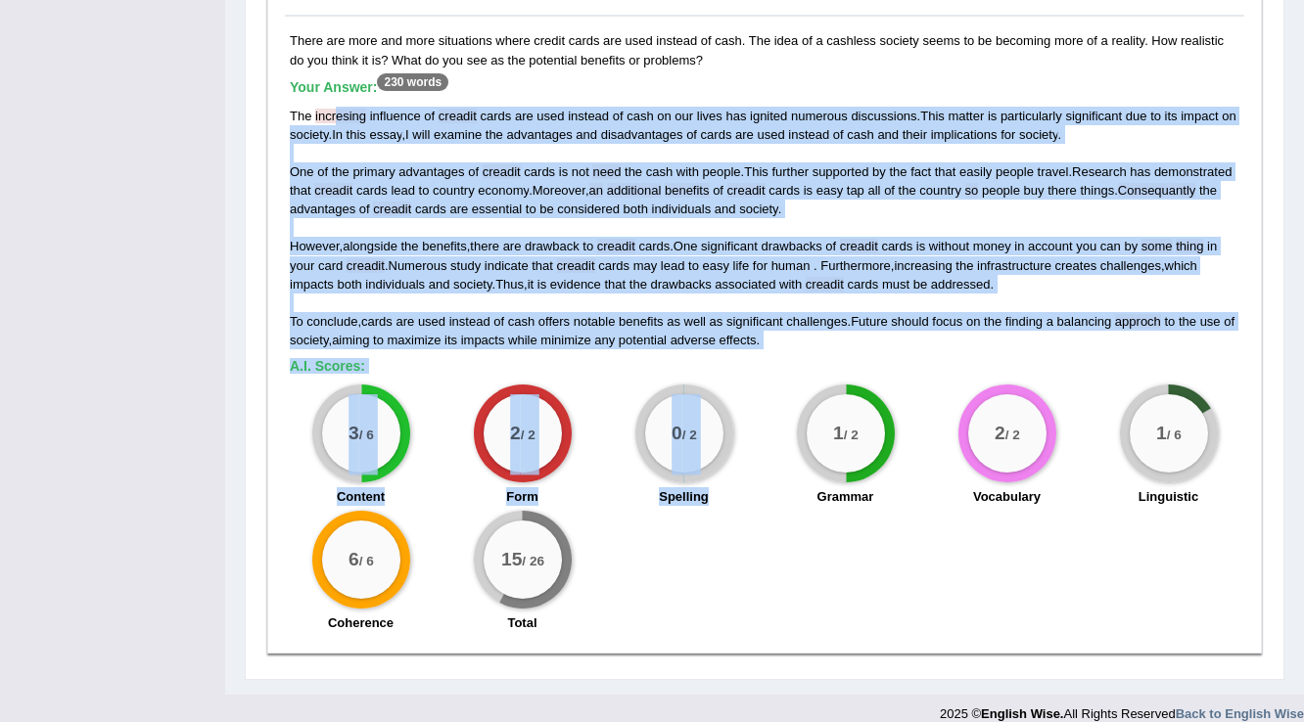
drag, startPoint x: 335, startPoint y: 102, endPoint x: 884, endPoint y: 363, distance: 608.2
click at [884, 363] on div "There are more and more situations where credit cards are used instead of cash.…" at bounding box center [764, 336] width 959 height 611
click at [996, 258] on span "infrastructure" at bounding box center [1014, 265] width 74 height 15
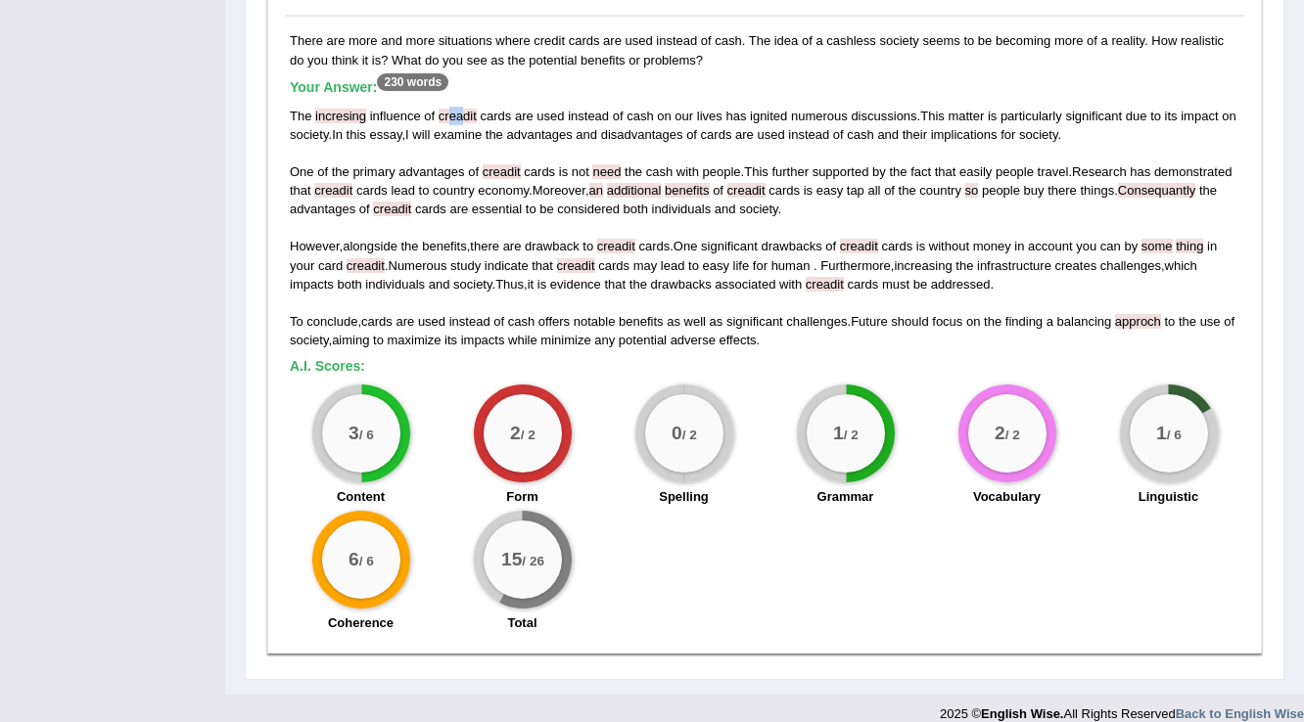
drag, startPoint x: 464, startPoint y: 90, endPoint x: 448, endPoint y: 91, distance: 15.7
click at [448, 109] on span "creadit" at bounding box center [458, 116] width 38 height 15
click at [482, 141] on div "The incresing influence of creadit cards are used instead of cash on our lives …" at bounding box center [765, 228] width 950 height 243
drag, startPoint x: 462, startPoint y: 105, endPoint x: 474, endPoint y: 149, distance: 45.6
click at [462, 107] on div "The incresing influence of creadit cards are used instead of cash on our lives …" at bounding box center [765, 228] width 950 height 243
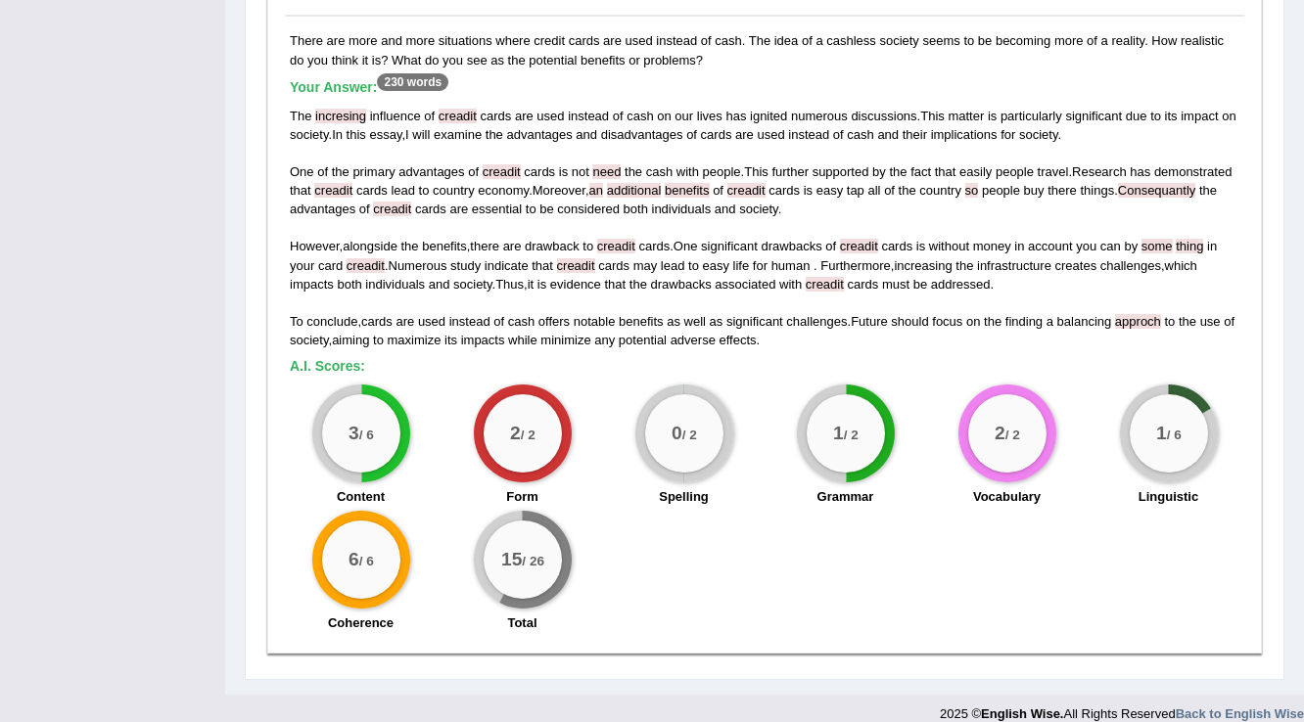
click at [495, 183] on span "economy" at bounding box center [503, 190] width 51 height 15
click at [345, 183] on span "creadit" at bounding box center [333, 190] width 38 height 15
drag, startPoint x: 415, startPoint y: 193, endPoint x: 350, endPoint y: 305, distance: 129.8
click at [415, 194] on div "The incresing influence of creadit cards are used instead of cash on our lives …" at bounding box center [765, 228] width 950 height 243
click at [352, 395] on div "3 / 6" at bounding box center [361, 433] width 78 height 78
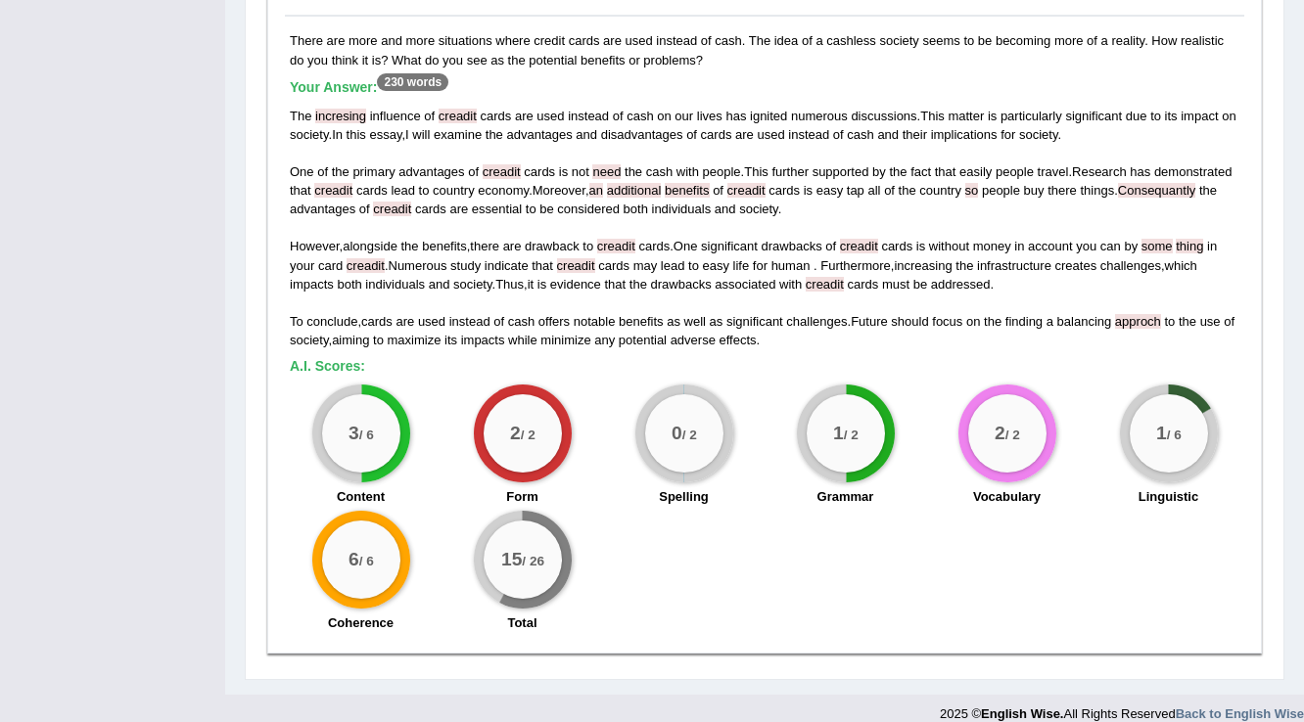
click at [1190, 423] on div "1 / 6" at bounding box center [1169, 433] width 78 height 78
drag, startPoint x: 1195, startPoint y: 380, endPoint x: 1140, endPoint y: 391, distance: 55.9
click at [1140, 391] on div "1 / 6" at bounding box center [1169, 434] width 98 height 98
click at [1098, 208] on div "The incresing influence of creadit cards are used instead of cash on our lives …" at bounding box center [765, 228] width 950 height 243
click at [911, 189] on div "The incresing influence of creadit cards are used instead of cash on our lives …" at bounding box center [765, 228] width 950 height 243
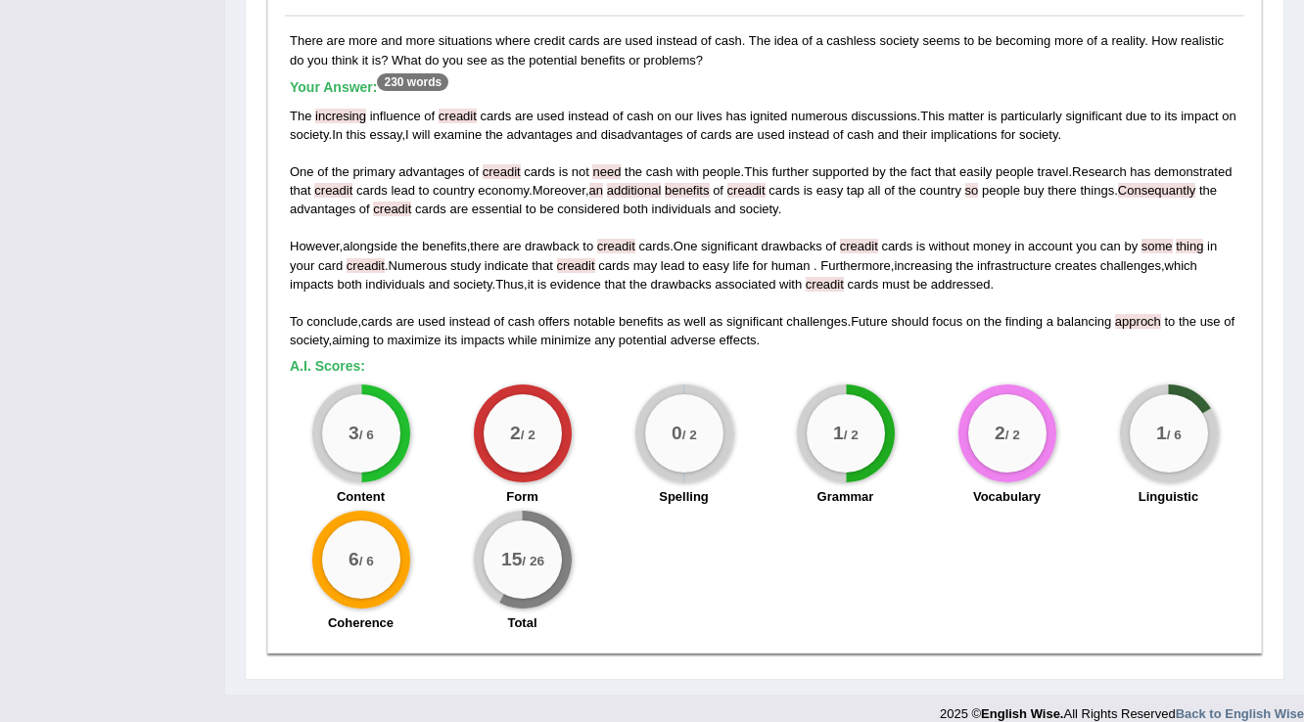
click at [851, 255] on div "The incresing influence of creadit cards are used instead of cash on our lives …" at bounding box center [765, 228] width 950 height 243
click at [840, 277] on span "creadit" at bounding box center [825, 284] width 38 height 15
click at [864, 239] on span "creadit" at bounding box center [859, 246] width 38 height 15
click at [608, 200] on div "The incresing influence of creadit cards are used instead of cash on our lives …" at bounding box center [765, 228] width 950 height 243
click at [609, 258] on span "cards" at bounding box center [613, 265] width 31 height 15
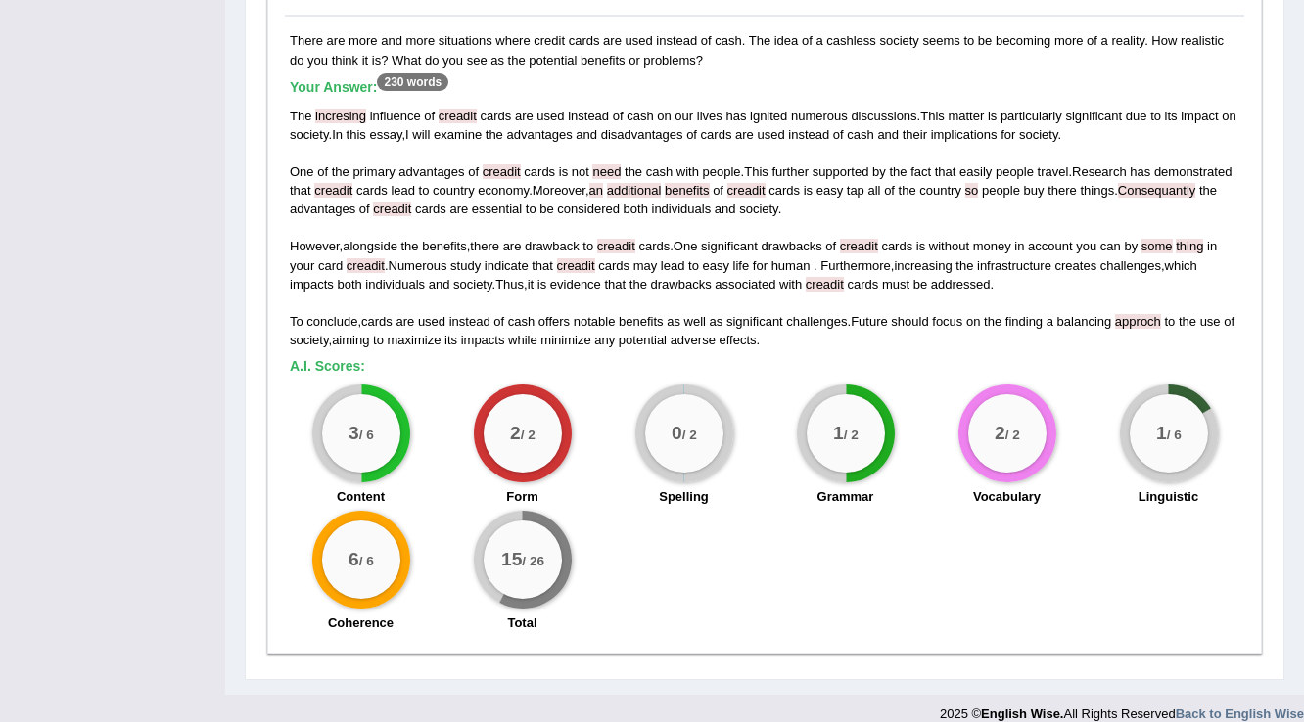
click at [890, 151] on div "The incresing influence of creadit cards are used instead of cash on our lives …" at bounding box center [765, 228] width 950 height 243
click at [1057, 286] on div "The incresing influence of creadit cards are used instead of cash on our lives …" at bounding box center [765, 228] width 950 height 243
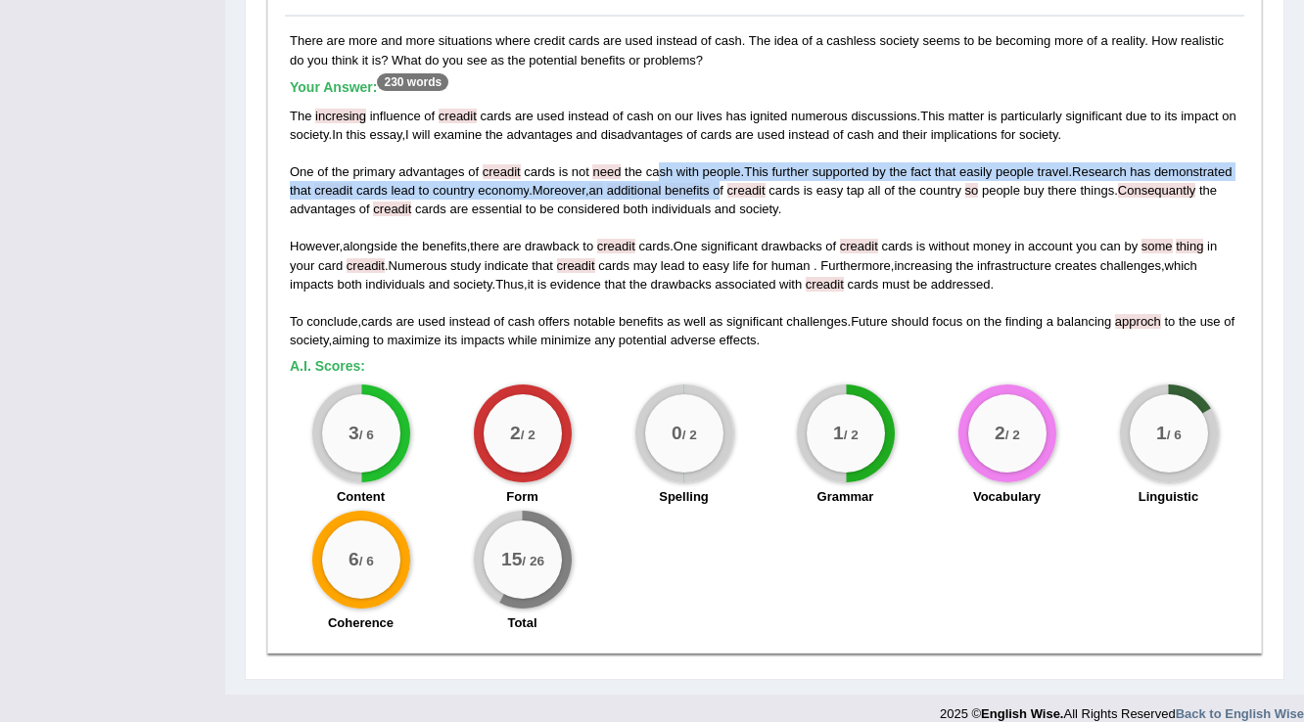
drag, startPoint x: 655, startPoint y: 151, endPoint x: 727, endPoint y: 172, distance: 75.6
click at [727, 172] on div "The incresing influence of creadit cards are used instead of cash on our lives …" at bounding box center [765, 228] width 950 height 243
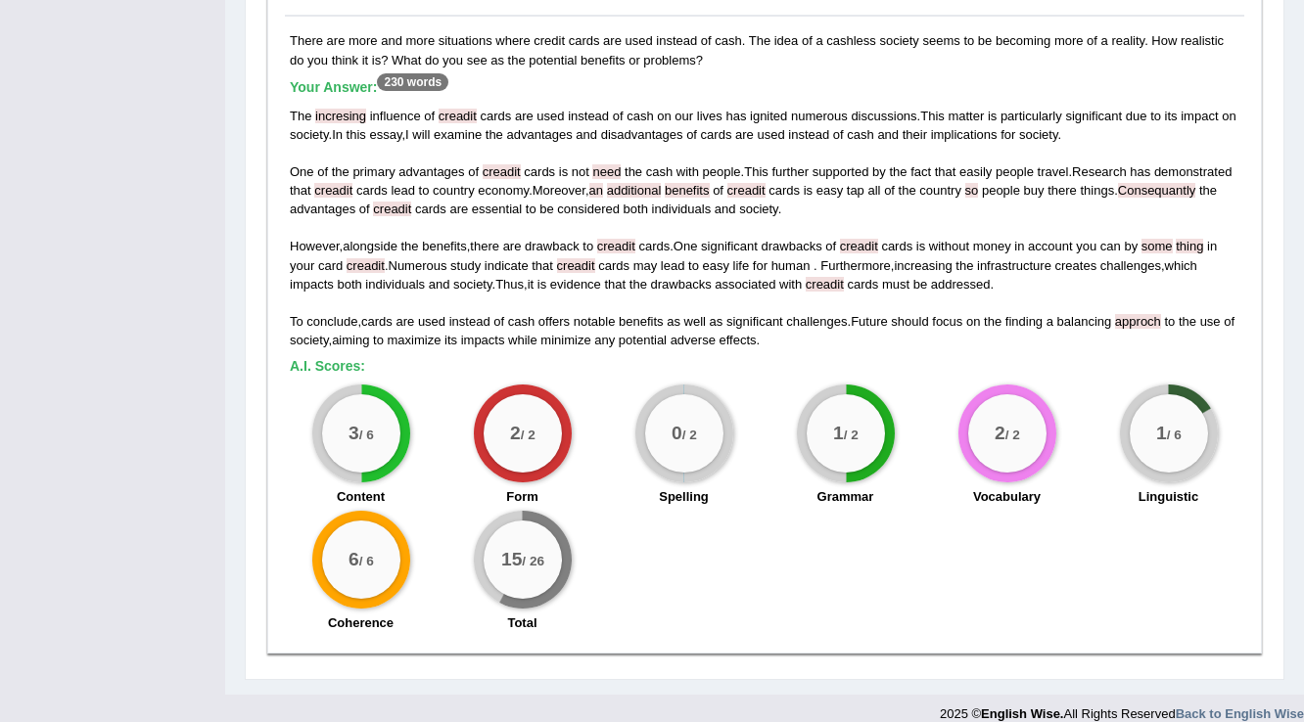
click at [459, 164] on span "advantages" at bounding box center [431, 171] width 66 height 15
click at [619, 183] on span "additional" at bounding box center [634, 190] width 55 height 15
click at [599, 227] on div "The incresing influence of creadit cards are used instead of cash on our lives …" at bounding box center [765, 228] width 950 height 243
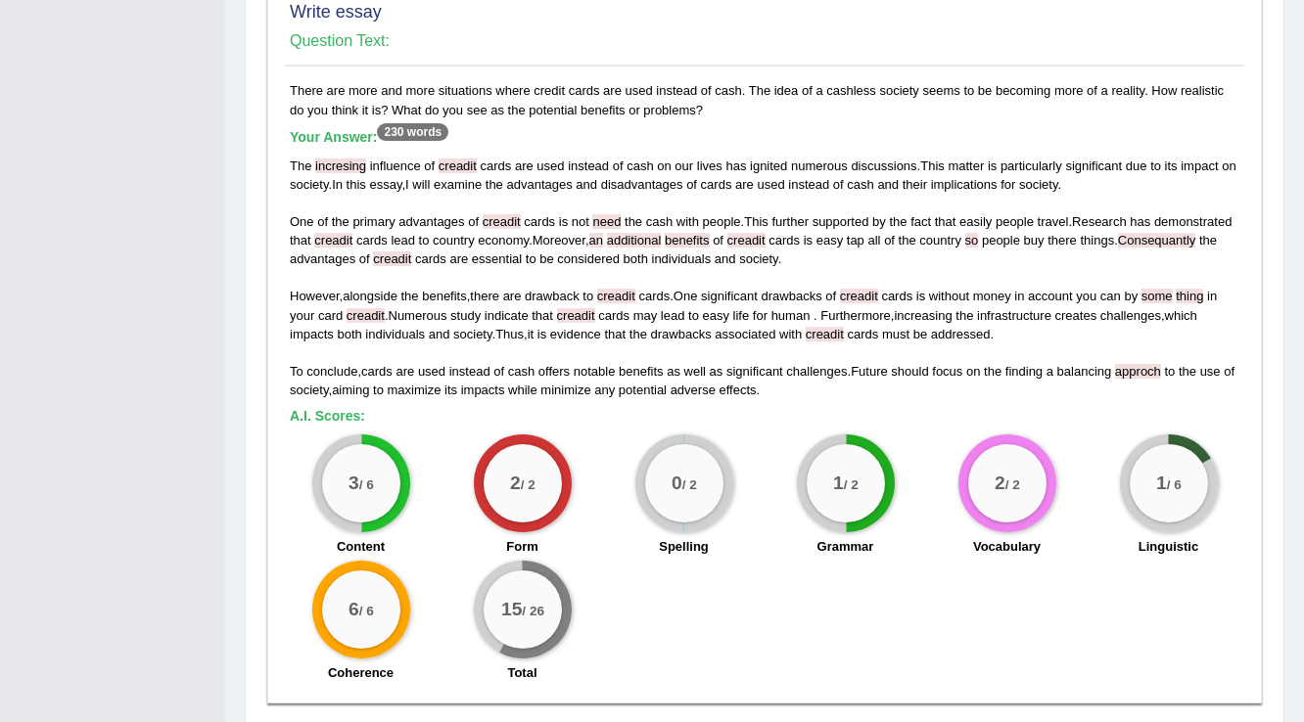
scroll to position [1599, 0]
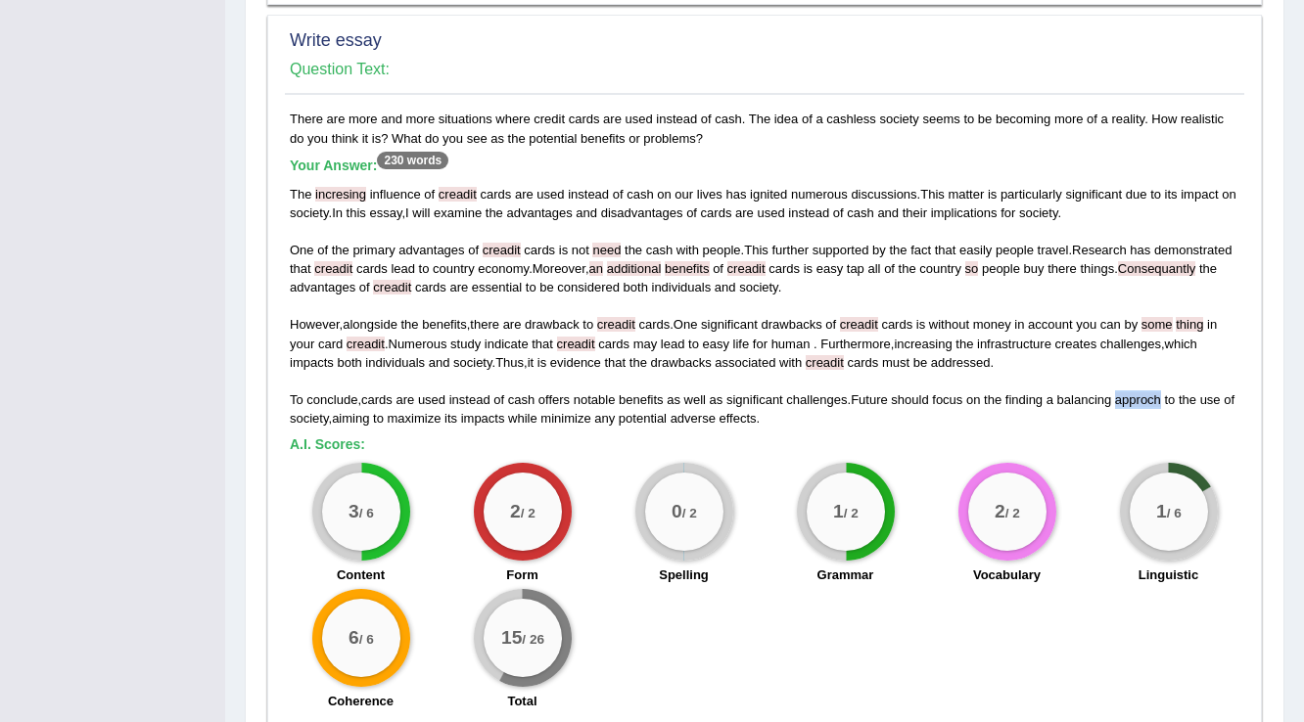
drag, startPoint x: 1124, startPoint y: 381, endPoint x: 1167, endPoint y: 379, distance: 43.1
click at [1167, 379] on div "The incresing influence of creadit cards are used instead of cash on our lives …" at bounding box center [765, 306] width 950 height 243
drag, startPoint x: 1191, startPoint y: 250, endPoint x: 1132, endPoint y: 247, distance: 59.8
click at [1132, 261] on span "Consequantly" at bounding box center [1157, 268] width 78 height 15
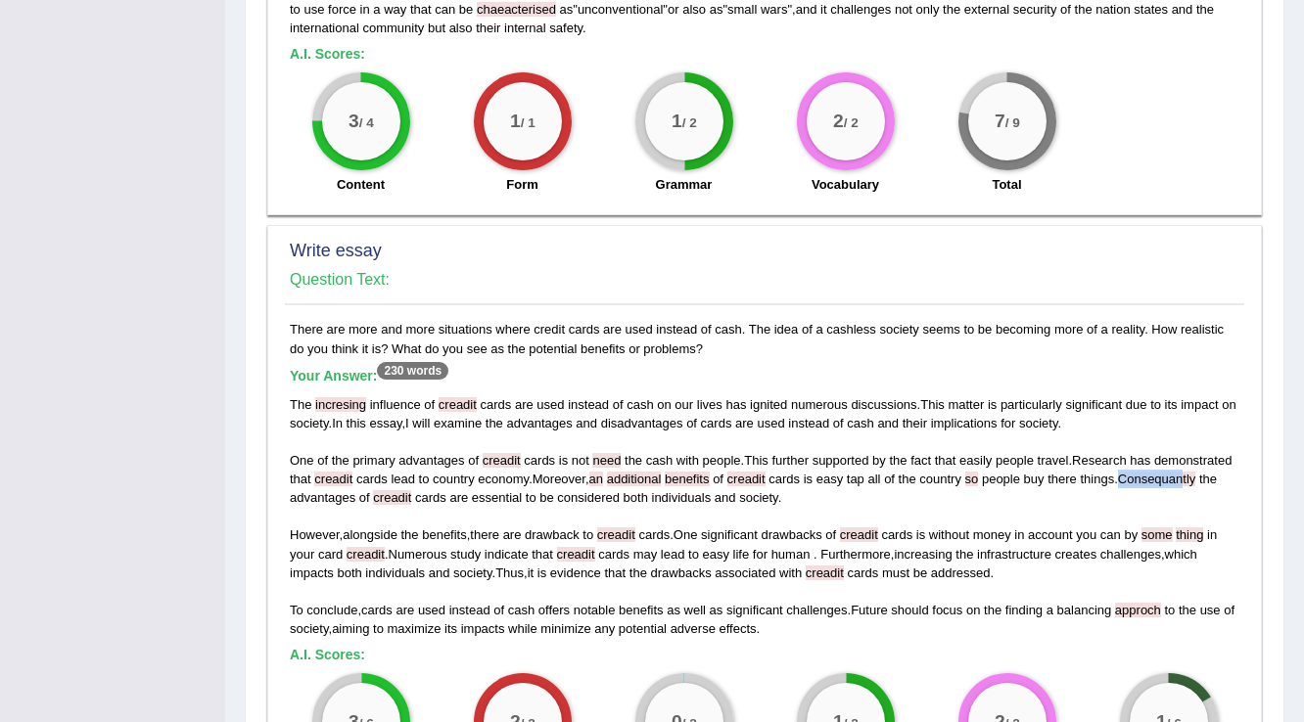
scroll to position [1677, 0]
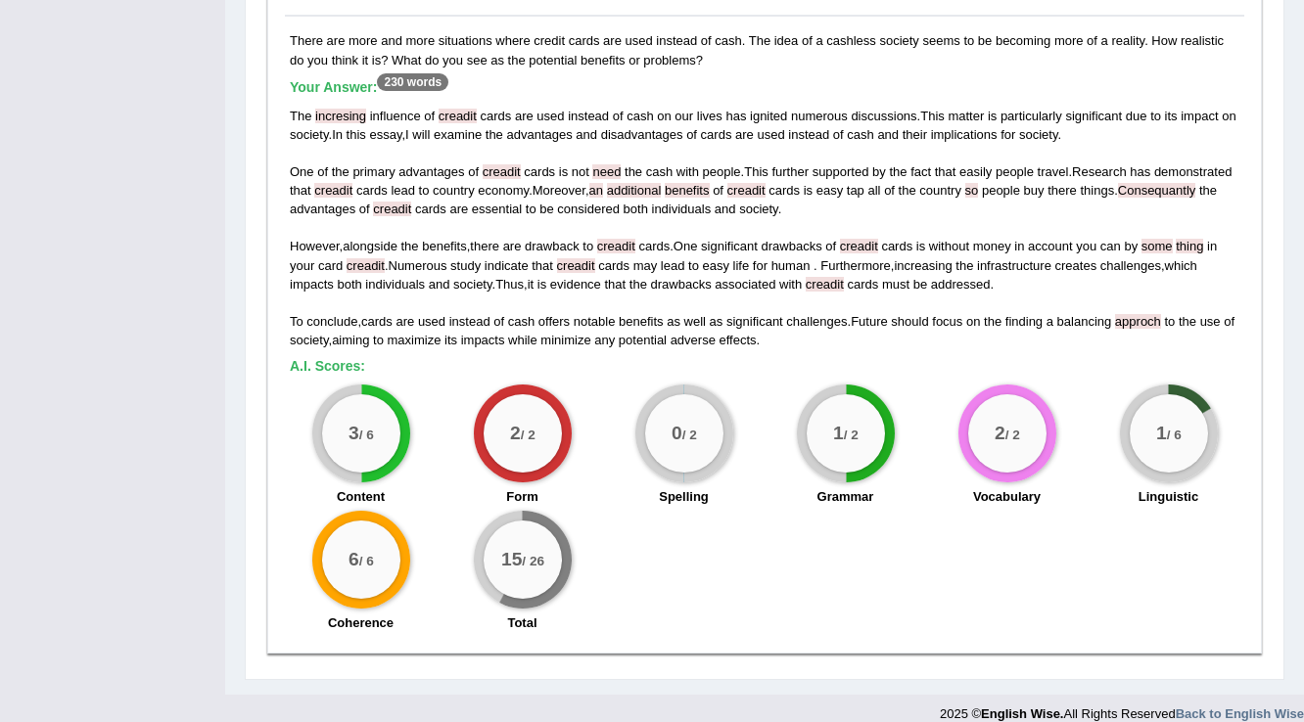
click at [838, 79] on div "Your Answer: 230 words The incresing influence of creadit cards are used instea…" at bounding box center [765, 214] width 950 height 270
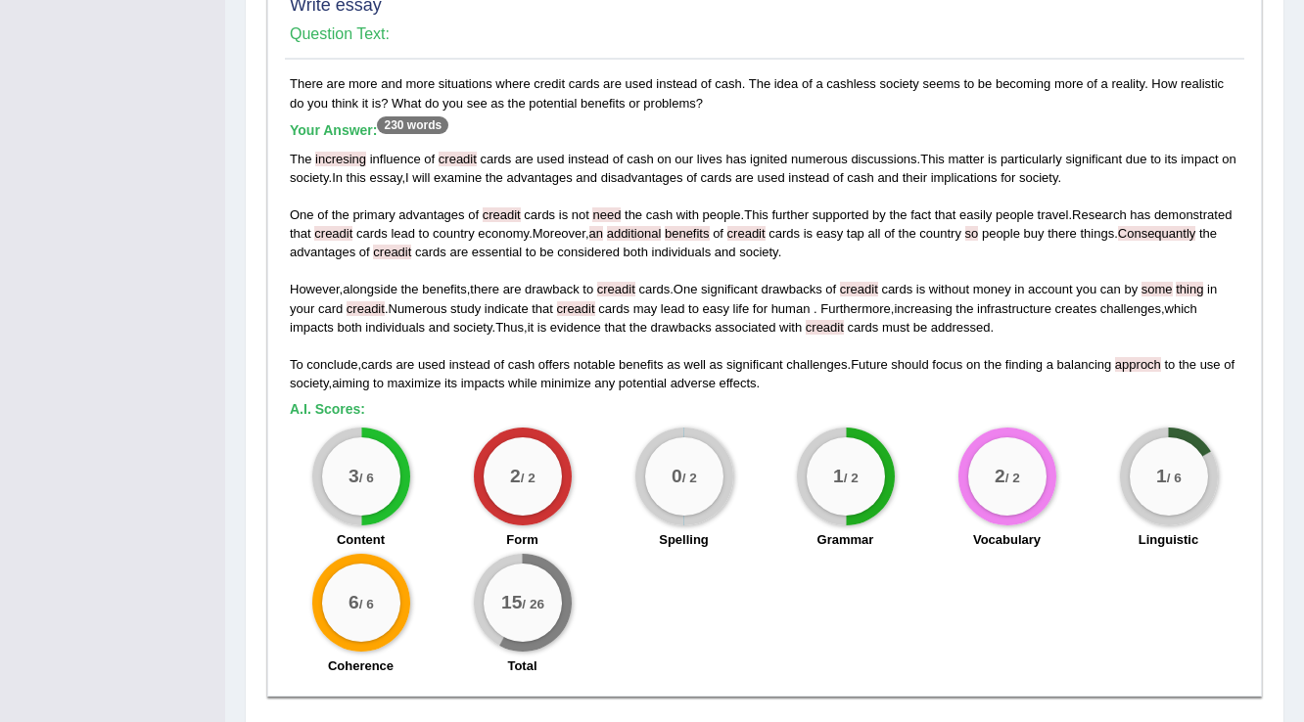
scroll to position [1599, 0]
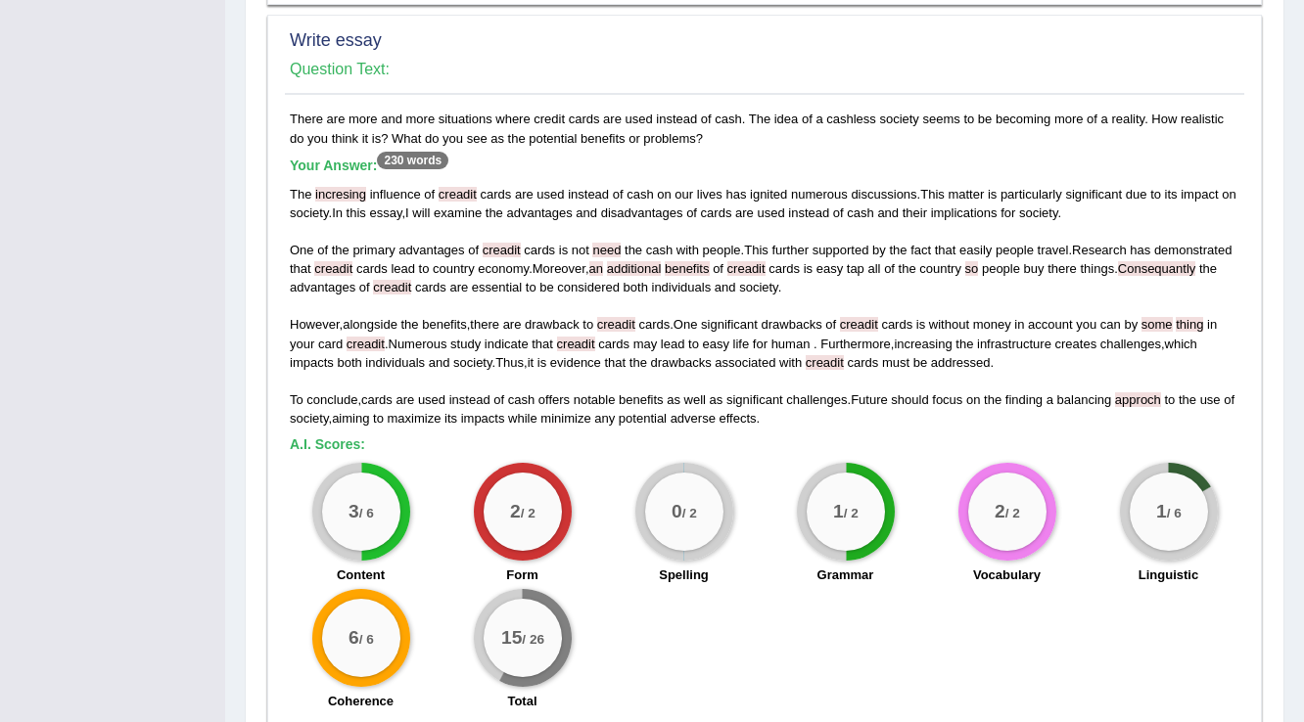
click at [470, 243] on span "of" at bounding box center [473, 250] width 11 height 15
click at [724, 317] on span "significant" at bounding box center [729, 324] width 57 height 15
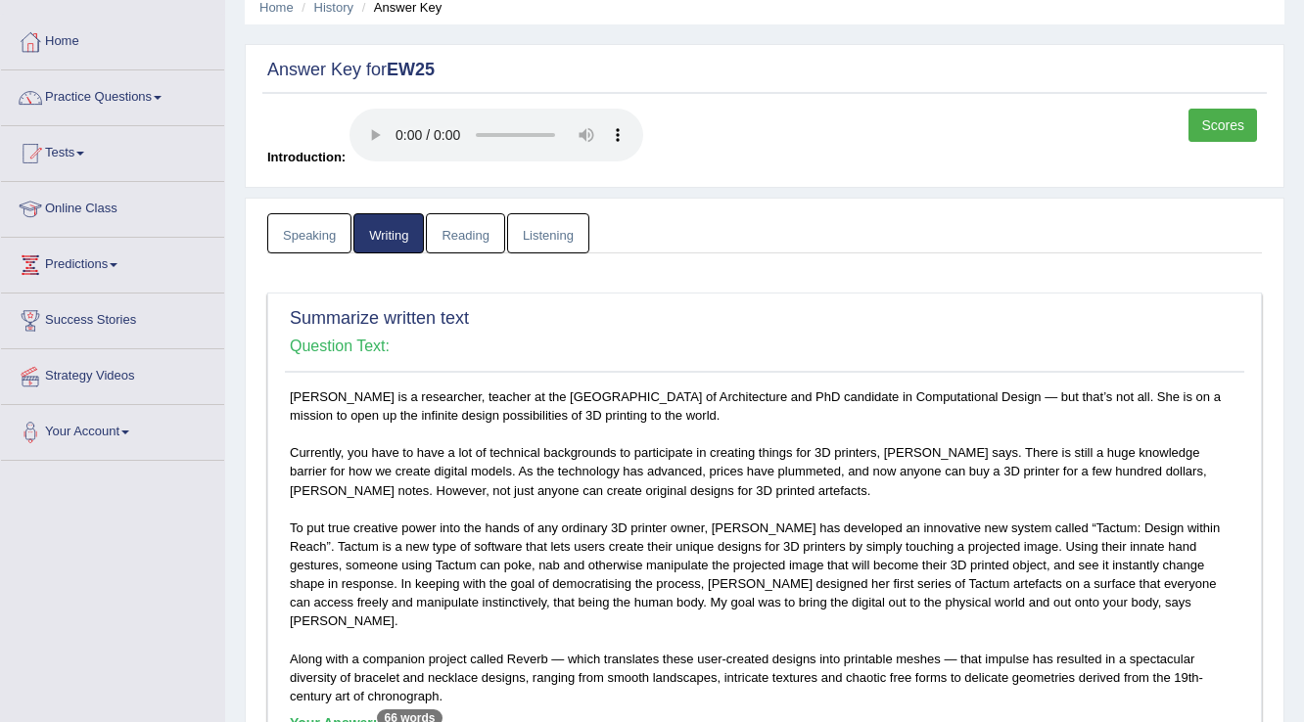
scroll to position [0, 0]
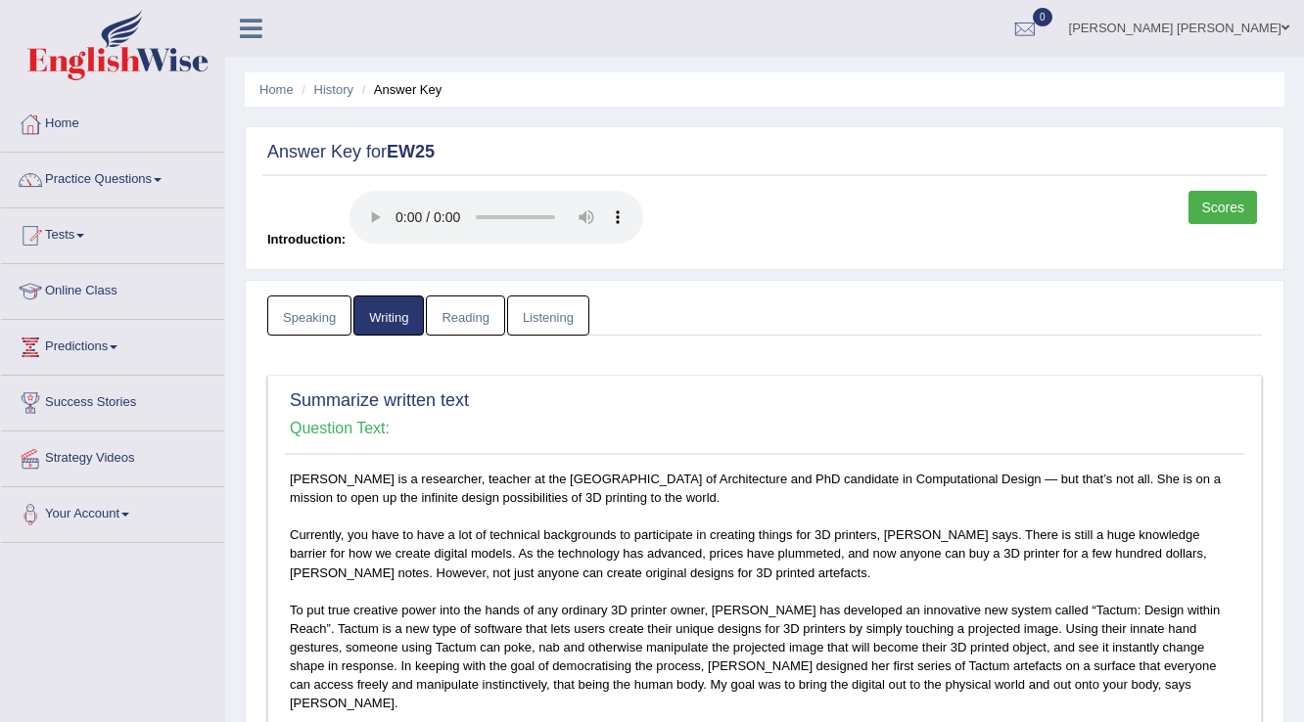
click at [498, 325] on link "Reading" at bounding box center [465, 316] width 78 height 40
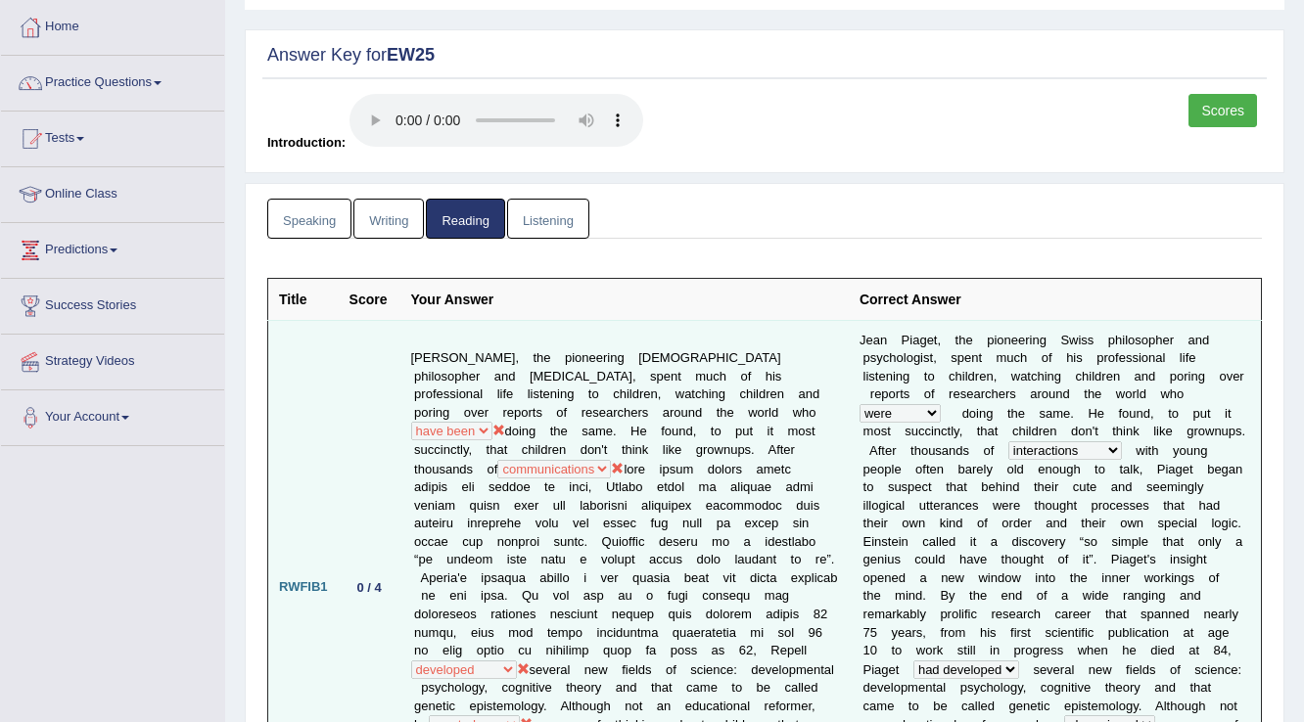
scroll to position [56, 0]
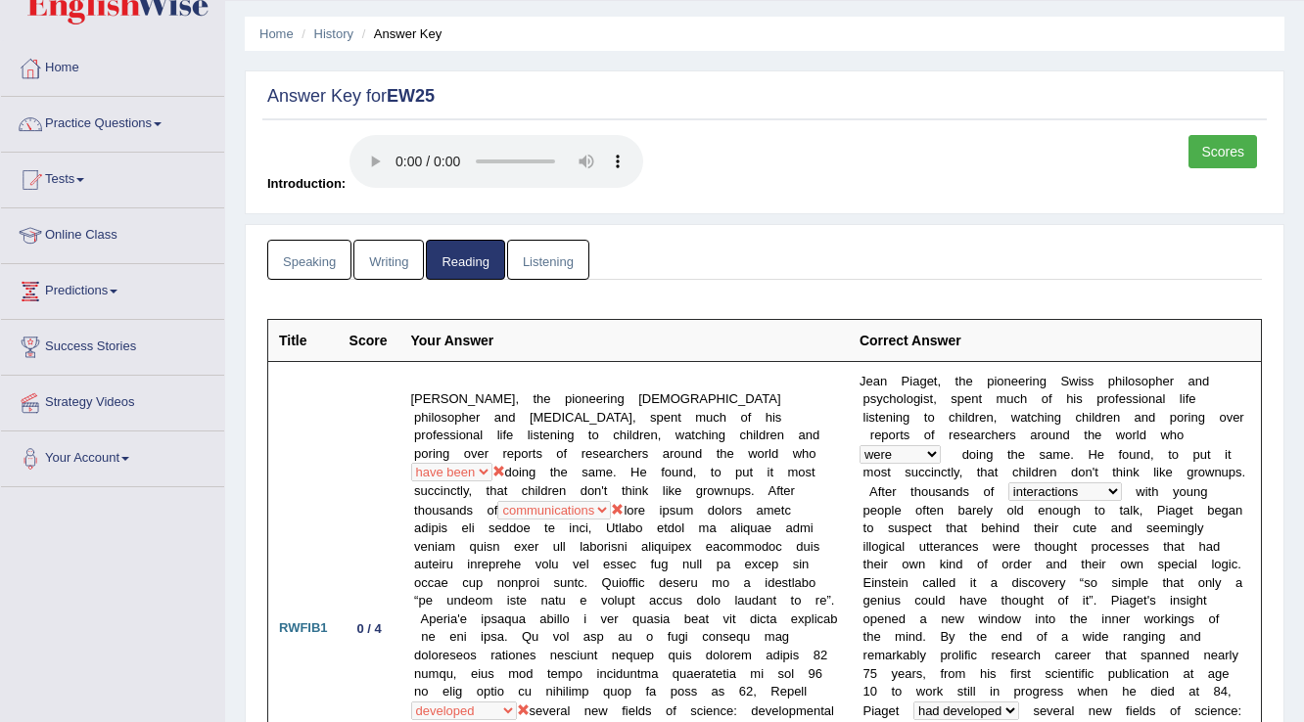
click at [529, 260] on link "Listening" at bounding box center [548, 260] width 82 height 40
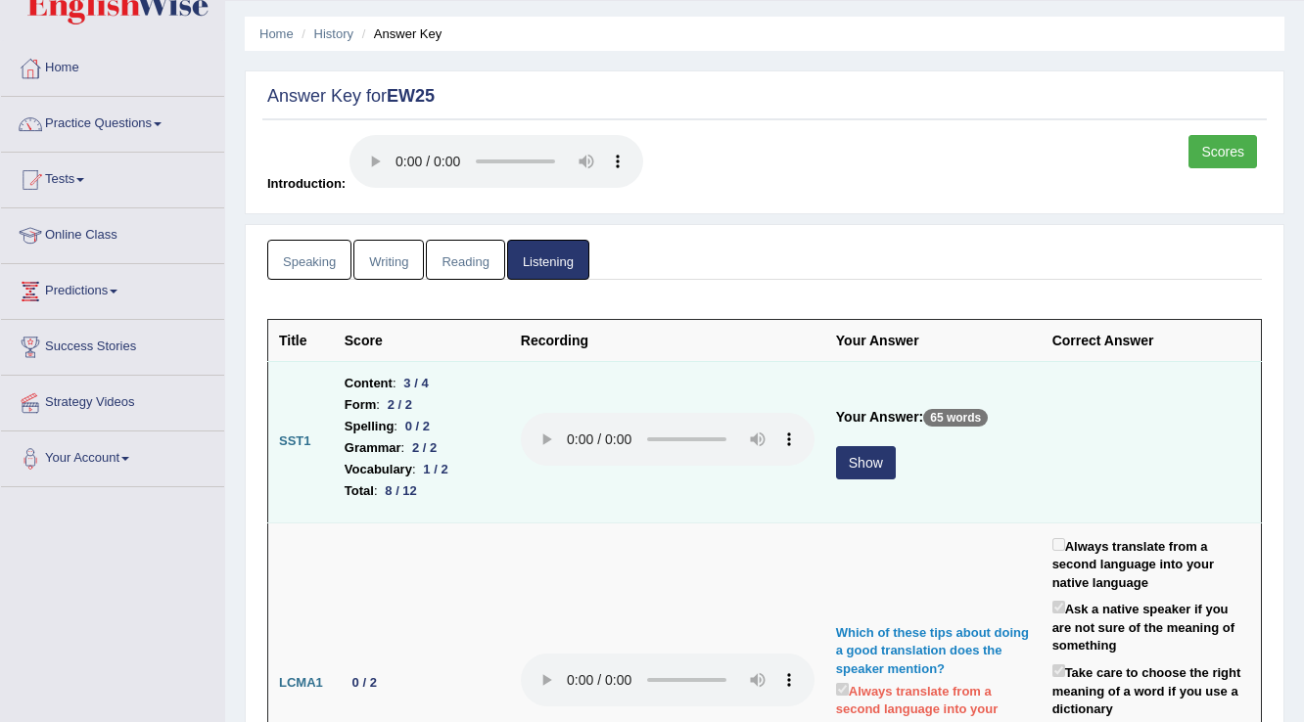
scroll to position [134, 0]
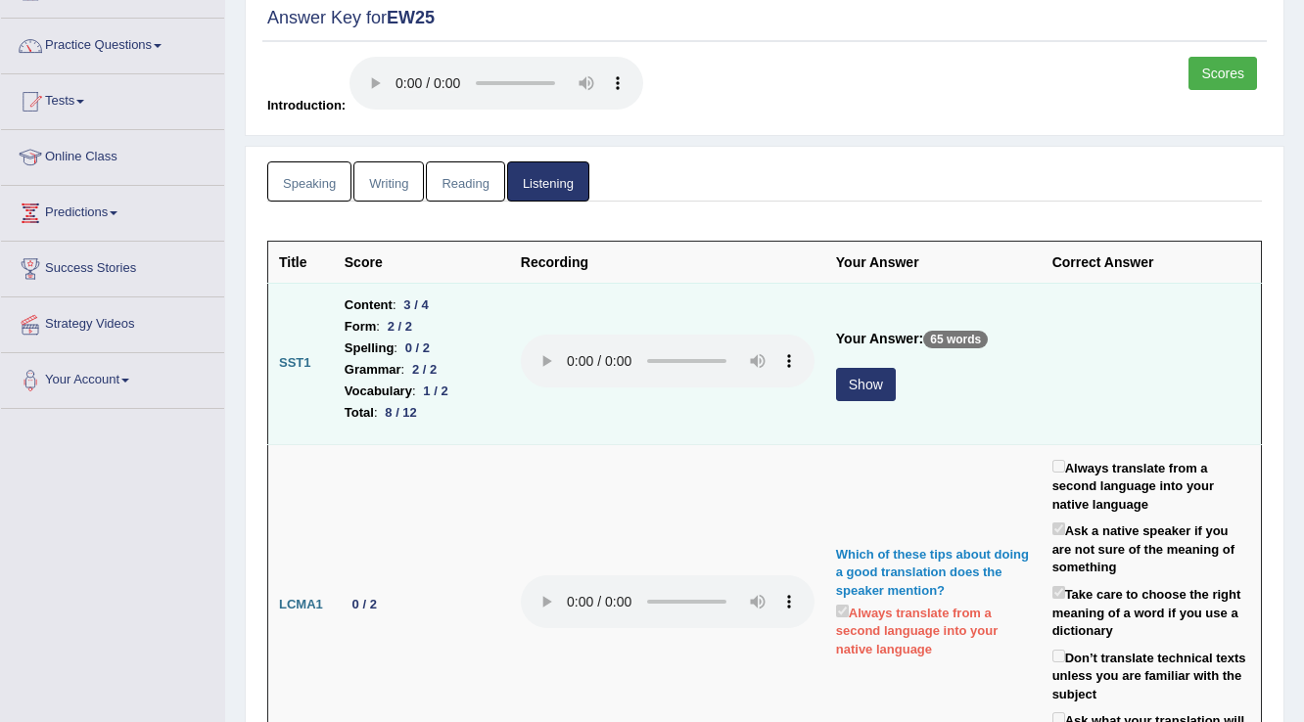
click at [865, 394] on button "Show" at bounding box center [866, 384] width 60 height 33
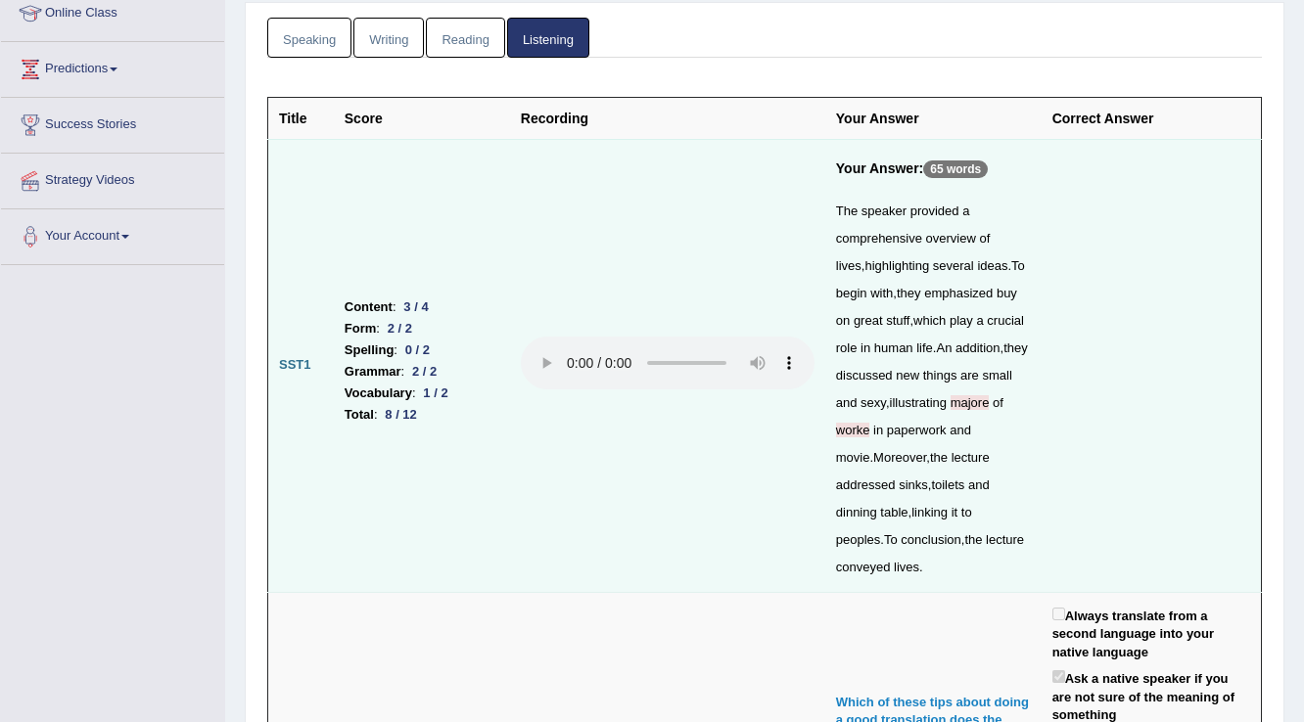
scroll to position [291, 0]
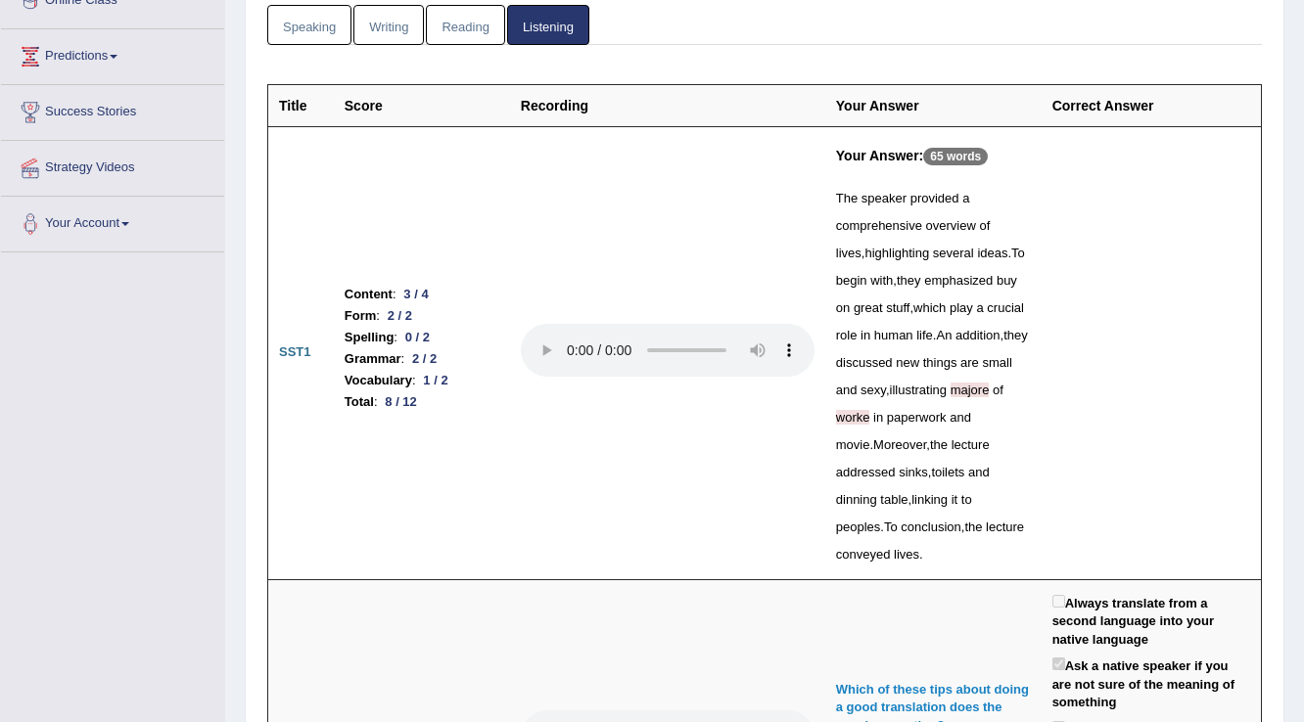
click at [1001, 379] on div "The speaker provided a comprehensive overview of lives , highlighting several i…" at bounding box center [933, 377] width 195 height 384
click at [864, 419] on span "worke" at bounding box center [853, 417] width 34 height 15
drag, startPoint x: 876, startPoint y: 410, endPoint x: 841, endPoint y: 423, distance: 37.5
click at [841, 423] on div "The speaker provided a comprehensive overview of lives , highlighting several i…" at bounding box center [933, 377] width 195 height 384
click at [990, 386] on span "majore" at bounding box center [969, 390] width 39 height 15
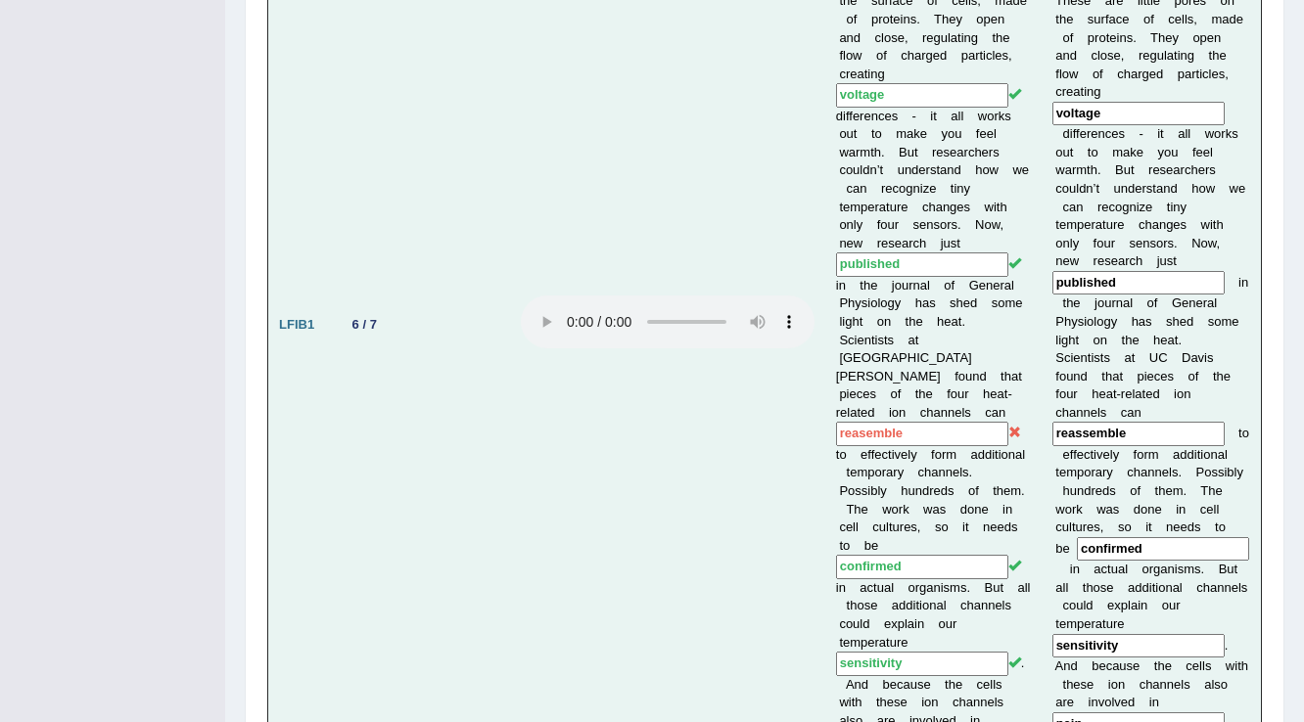
scroll to position [1779, 0]
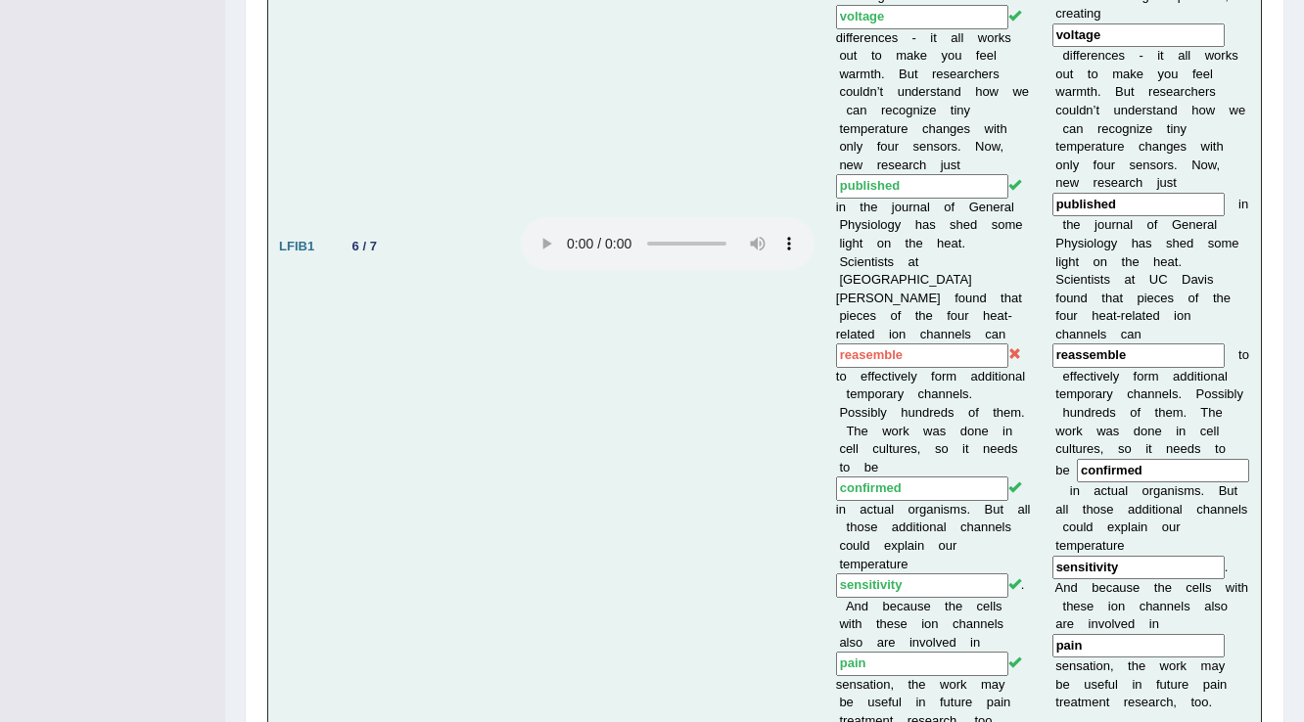
click at [863, 344] on input "reasemble" at bounding box center [922, 356] width 172 height 24
click at [924, 321] on td "Ever wonder how you can feel a tiny change in the temperature, maybe only a deg…" at bounding box center [933, 246] width 216 height 991
click at [908, 332] on td "Ever wonder how you can feel a tiny change in the temperature, maybe only a deg…" at bounding box center [933, 246] width 216 height 991
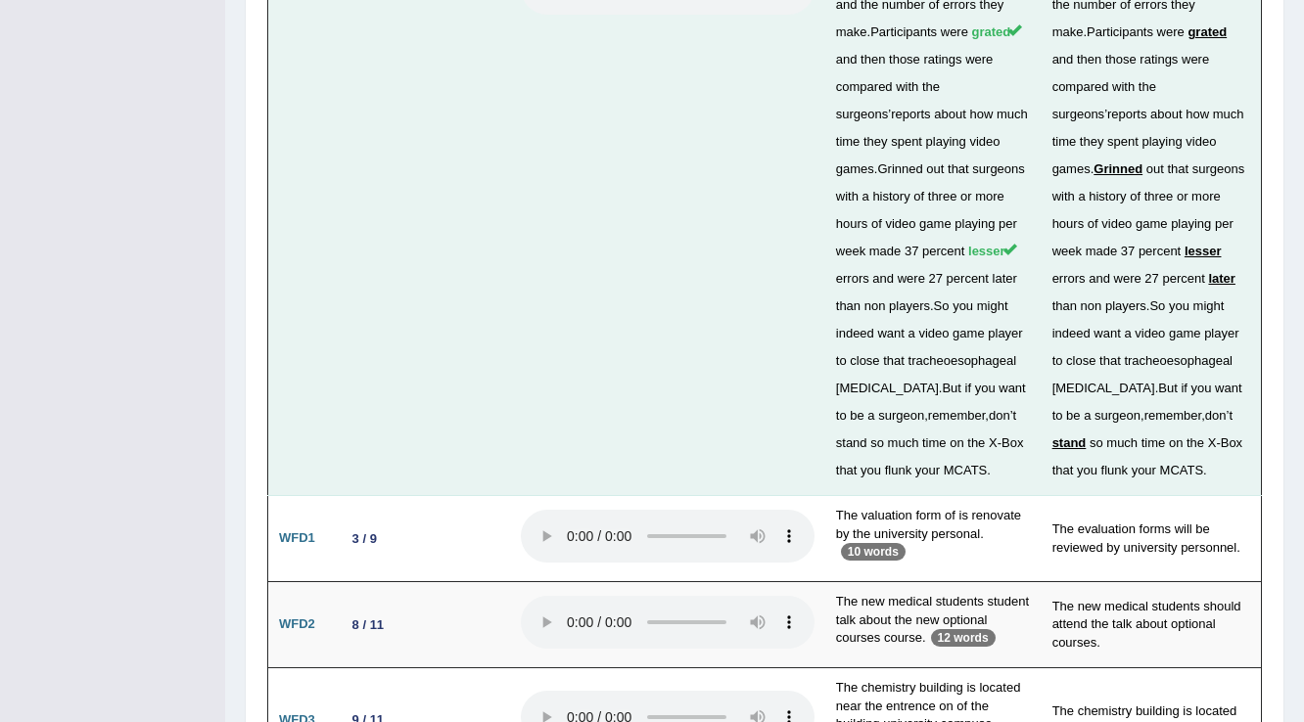
scroll to position [6364, 0]
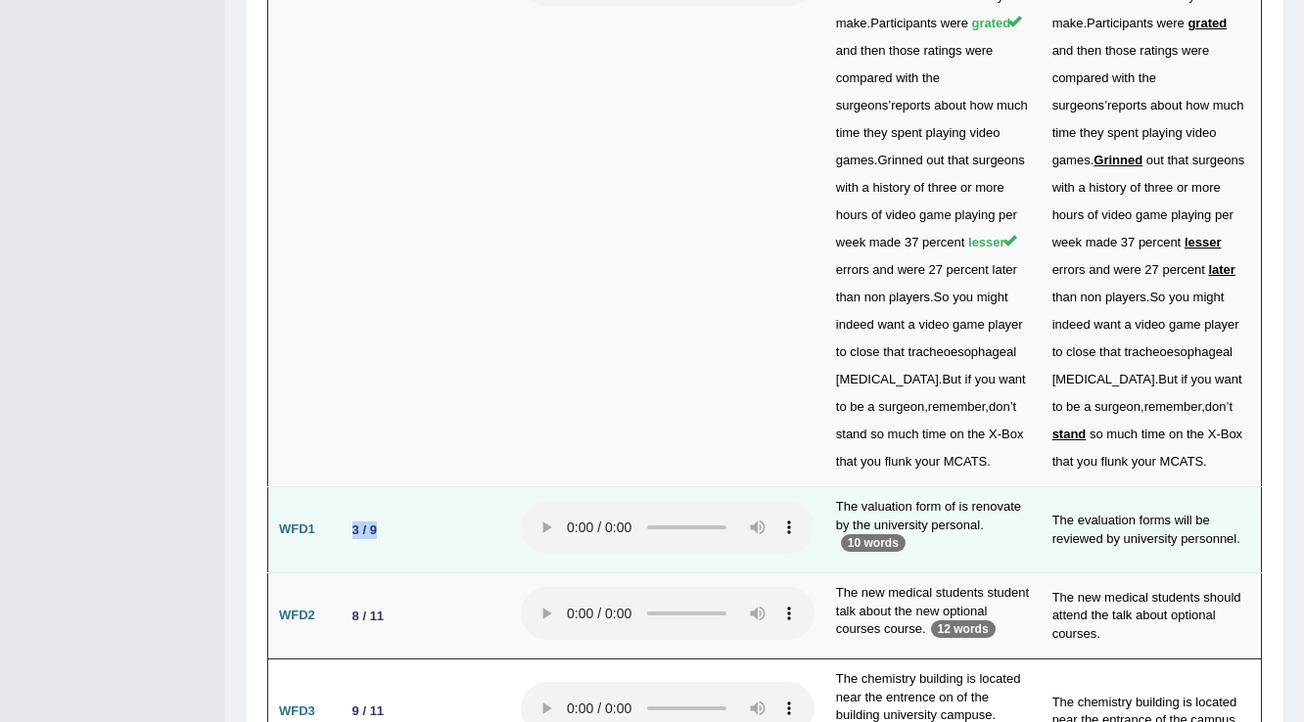
drag, startPoint x: 329, startPoint y: 388, endPoint x: 435, endPoint y: 388, distance: 105.7
click at [435, 487] on tr "WFD1 3 / 9 The valuation form of is renovate by the university personal. 10 wor…" at bounding box center [765, 530] width 994 height 86
click at [380, 487] on td "3 / 9" at bounding box center [422, 530] width 176 height 86
click at [1065, 487] on td "The evaluation forms will be reviewed by university personnel." at bounding box center [1152, 530] width 220 height 86
drag, startPoint x: 1245, startPoint y: 395, endPoint x: 1003, endPoint y: 378, distance: 242.4
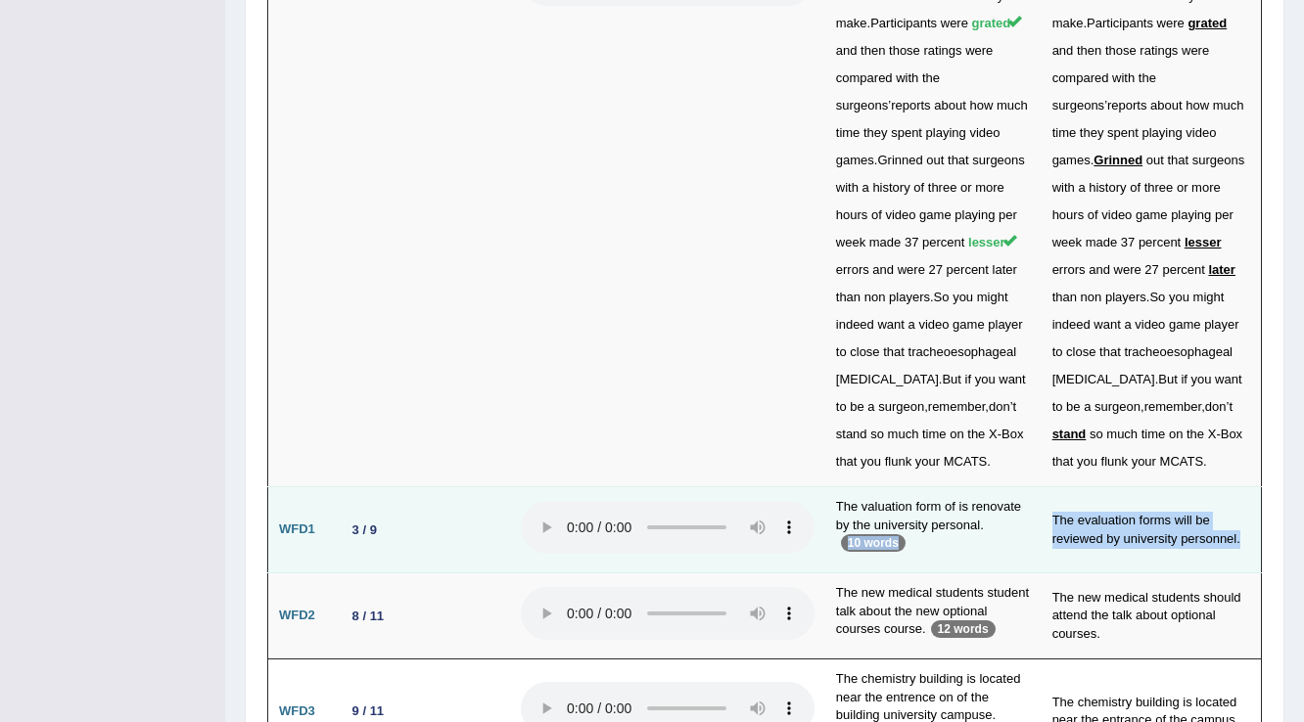
click at [1003, 487] on tr "WFD1 3 / 9 The valuation form of is renovate by the university personal. 10 wor…" at bounding box center [765, 530] width 994 height 86
click at [1018, 487] on td "The valuation form of is renovate by the university personal. 10 words" at bounding box center [933, 530] width 216 height 86
click at [1071, 487] on td "The evaluation forms will be reviewed by university personnel." at bounding box center [1152, 530] width 220 height 86
click at [1096, 487] on td "The evaluation forms will be reviewed by university personnel." at bounding box center [1152, 530] width 220 height 86
